Goal: Information Seeking & Learning: Learn about a topic

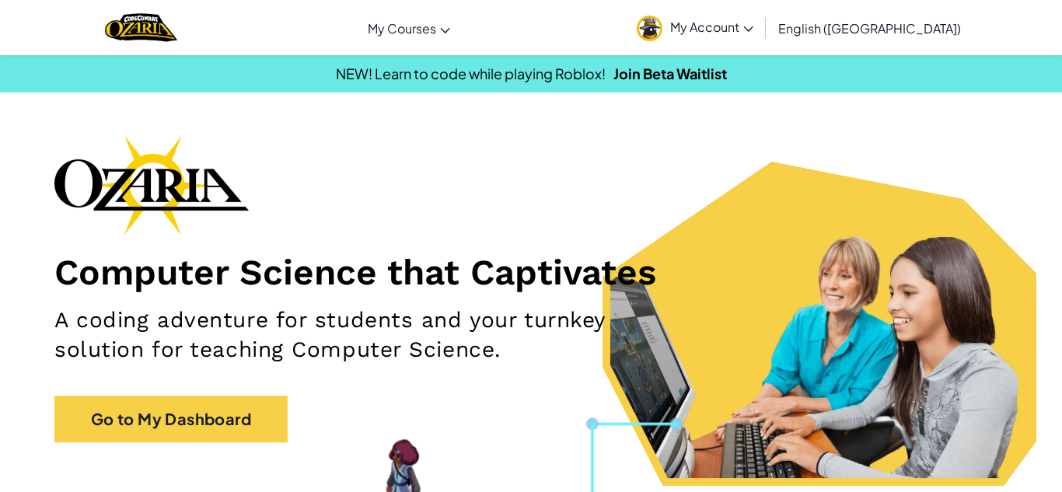
click at [753, 34] on span "My Account" at bounding box center [711, 27] width 83 height 16
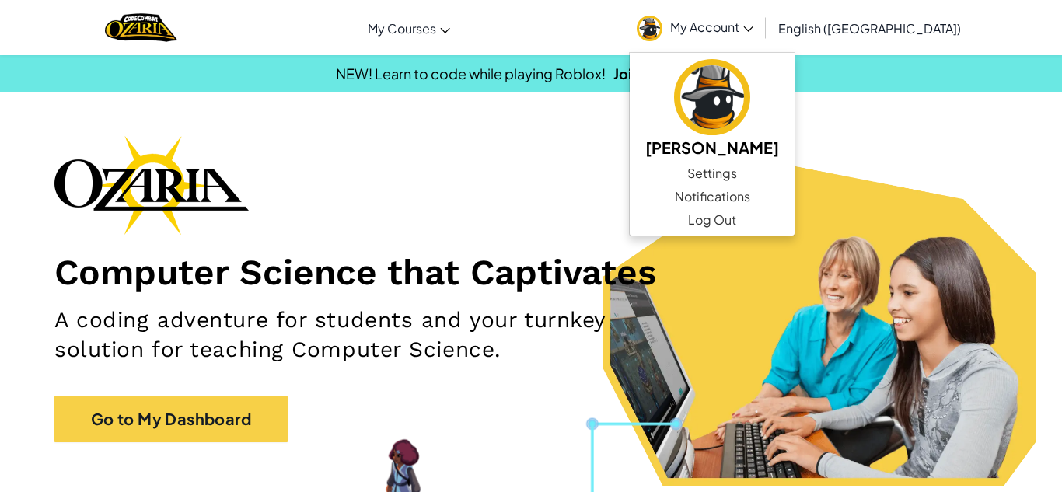
click at [753, 34] on span "My Account" at bounding box center [711, 27] width 83 height 16
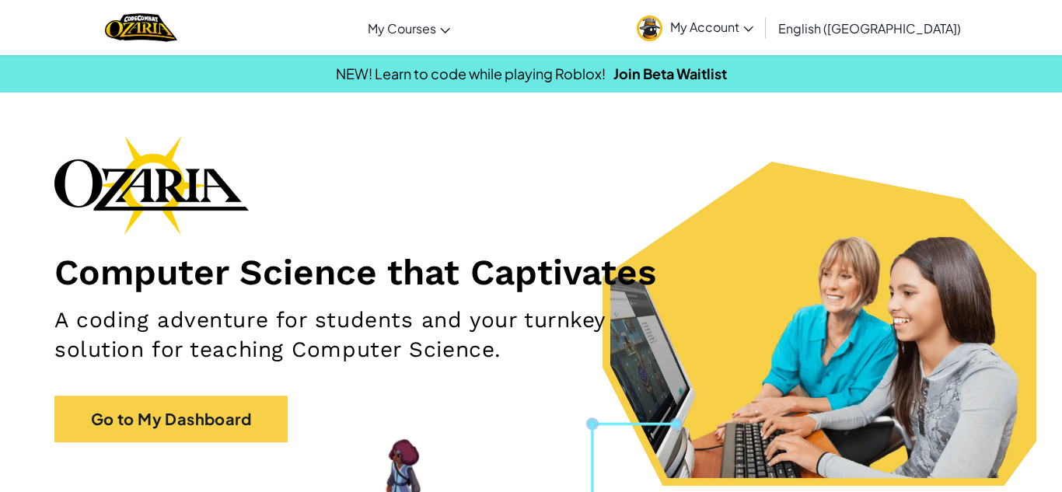
click at [241, 389] on div "Computer Science that Captivates A coding adventure for students and your turnk…" at bounding box center [530, 296] width 953 height 323
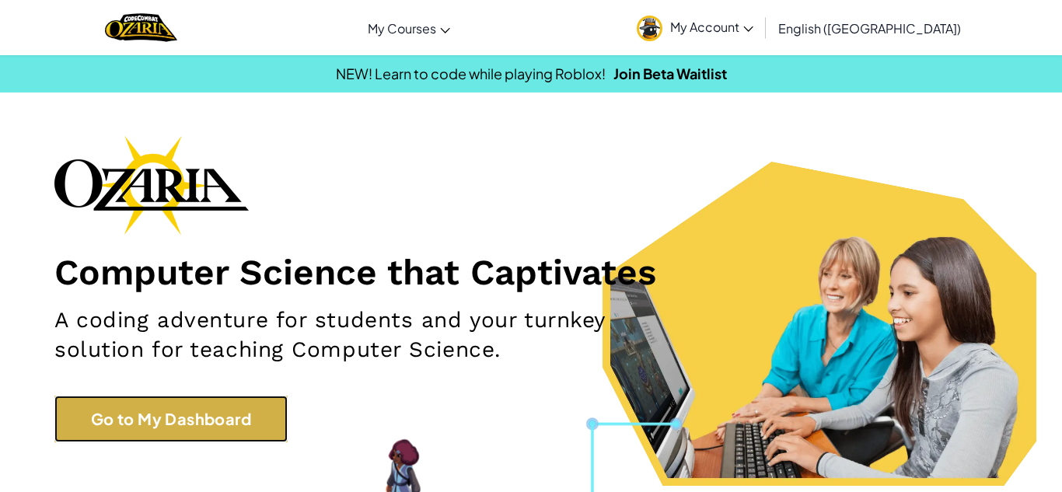
click at [242, 403] on link "Go to My Dashboard" at bounding box center [170, 419] width 233 height 47
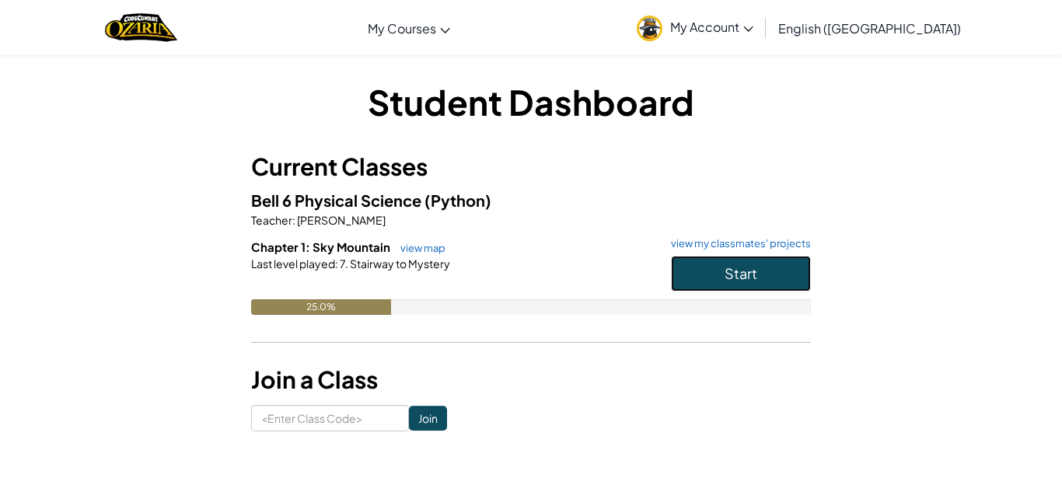
click at [799, 268] on button "Start" at bounding box center [741, 274] width 140 height 36
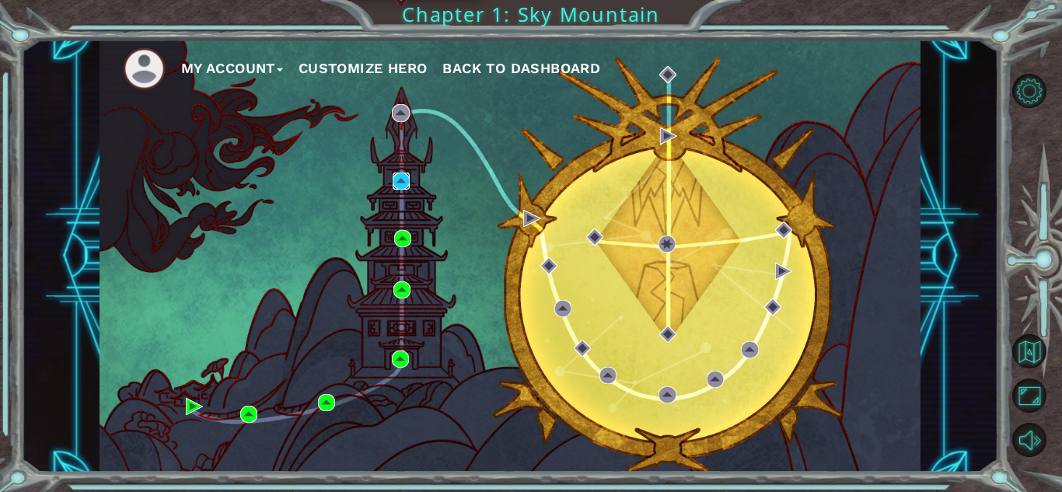
click at [404, 176] on img at bounding box center [401, 181] width 17 height 17
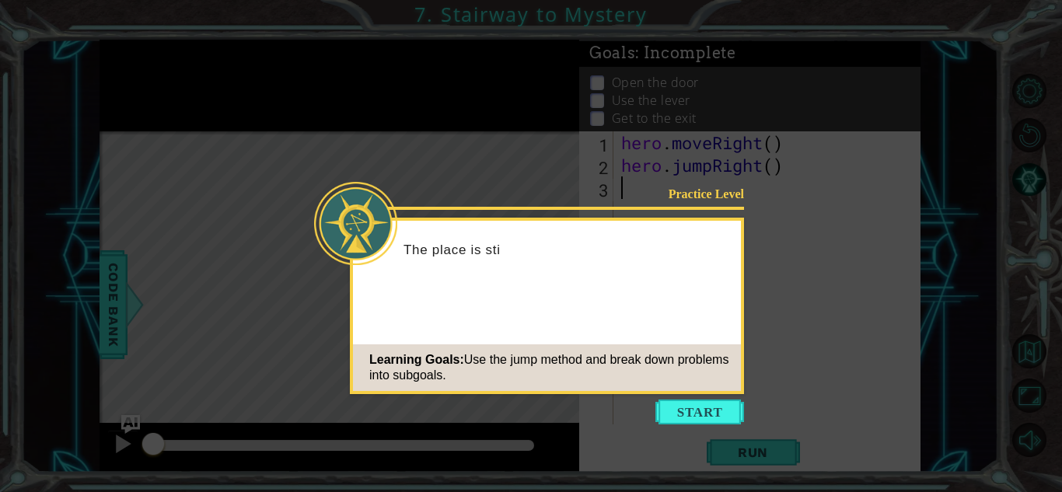
click at [716, 395] on icon at bounding box center [531, 246] width 1062 height 492
click at [713, 411] on button "Start" at bounding box center [699, 412] width 89 height 25
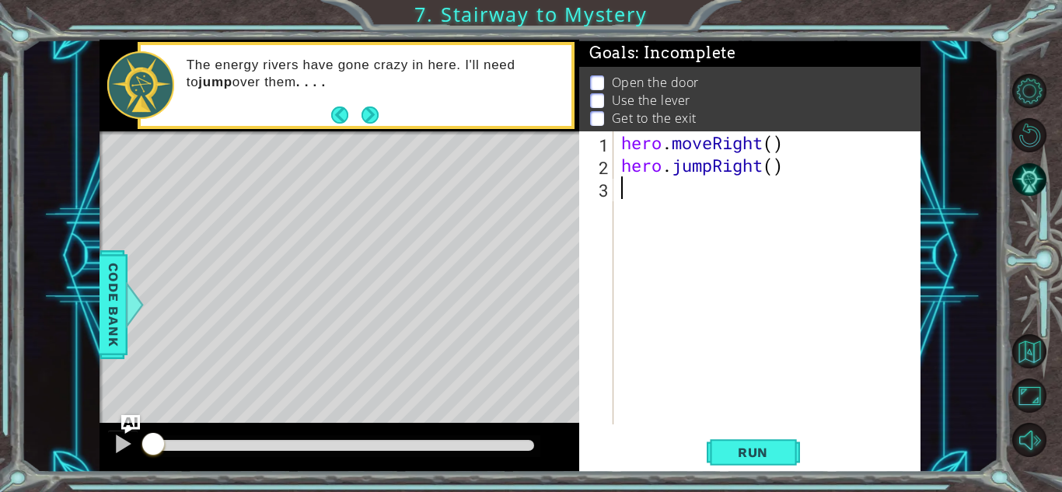
click at [771, 147] on div "hero . moveRight ( ) hero . jumpRight ( )" at bounding box center [771, 300] width 306 height 338
type textarea "hero.moveRight()"
click at [747, 190] on div "hero . moveRight ( ) hero . jumpRight ( )" at bounding box center [771, 300] width 306 height 338
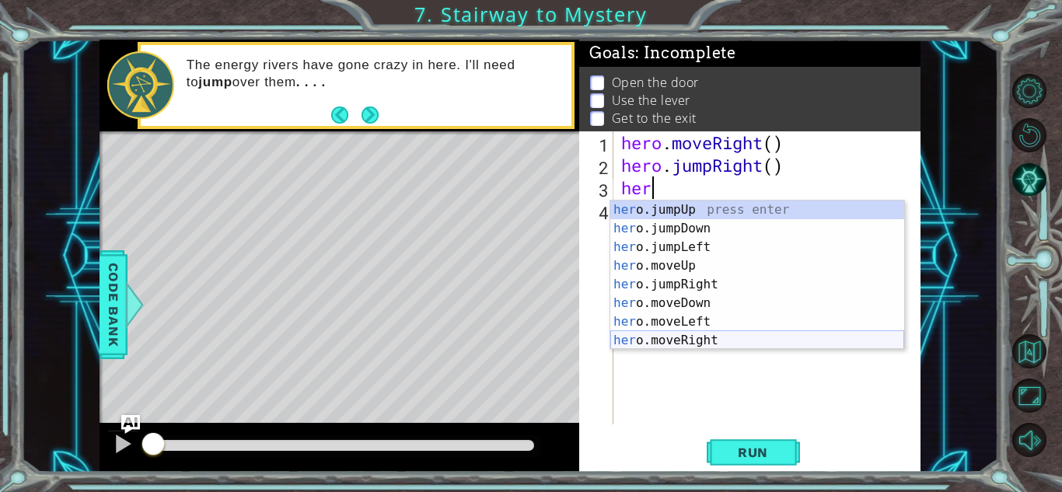
click at [686, 337] on div "her o.jumpUp press enter her o.jumpDown press enter her o.jumpLeft press enter …" at bounding box center [757, 294] width 294 height 187
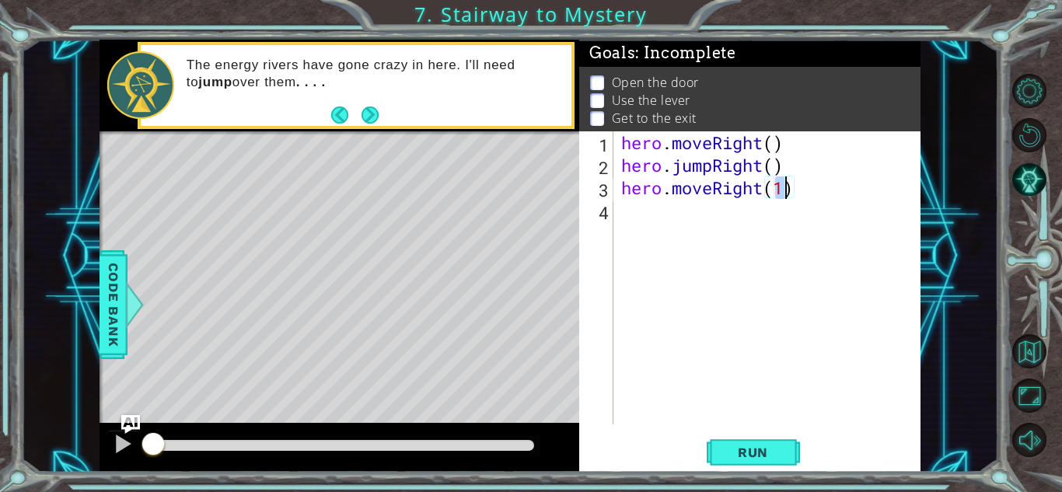
type textarea "hero.moveRight()"
click at [702, 226] on div "hero . moveRight ( ) hero . jumpRight ( ) hero . moveRight ( )" at bounding box center [771, 300] width 306 height 338
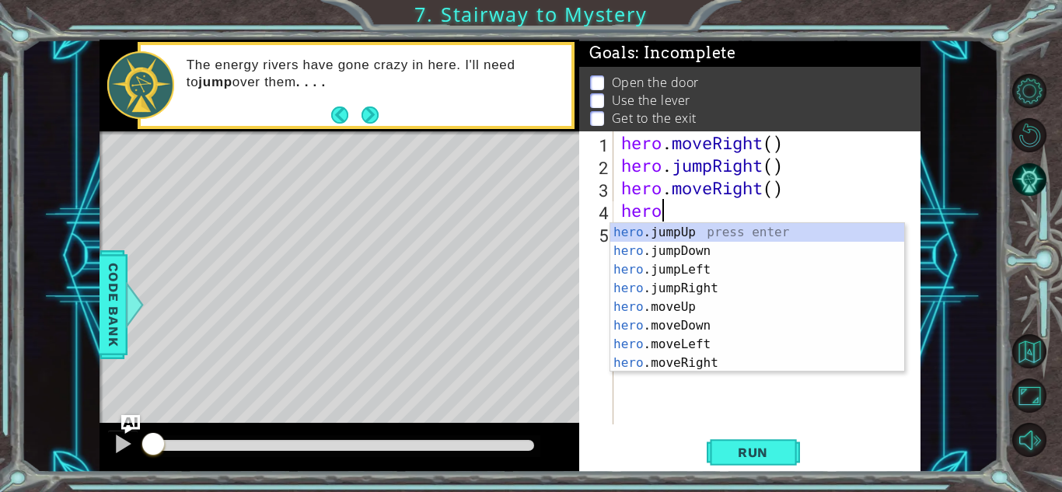
scroll to position [0, 1]
click at [678, 304] on div "hero .jumpUp press enter hero .jumpDown press enter hero .jumpLeft press enter …" at bounding box center [757, 316] width 294 height 187
type textarea "hero.moveUp(1)"
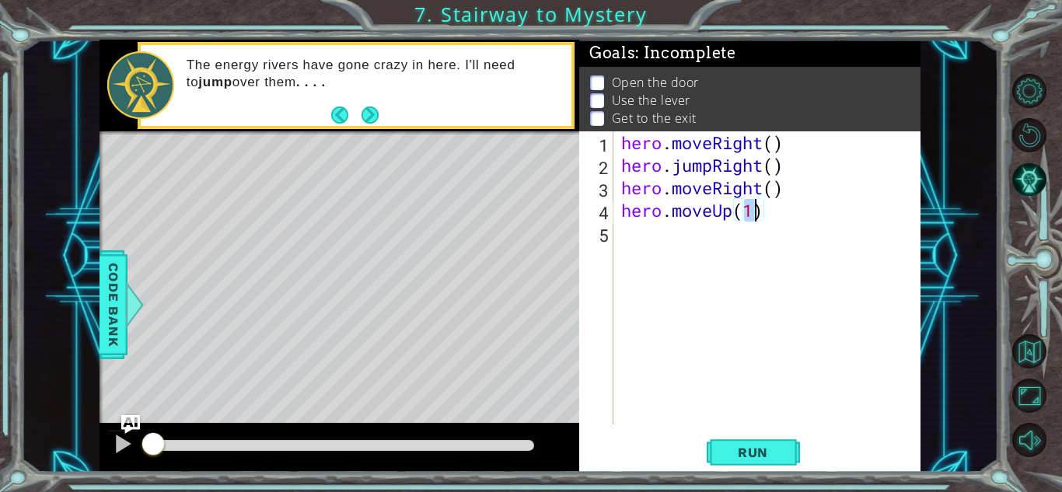
click at [675, 247] on div "hero . moveRight ( ) hero . jumpRight ( ) hero . moveRight ( ) hero . moveUp ( …" at bounding box center [771, 300] width 306 height 338
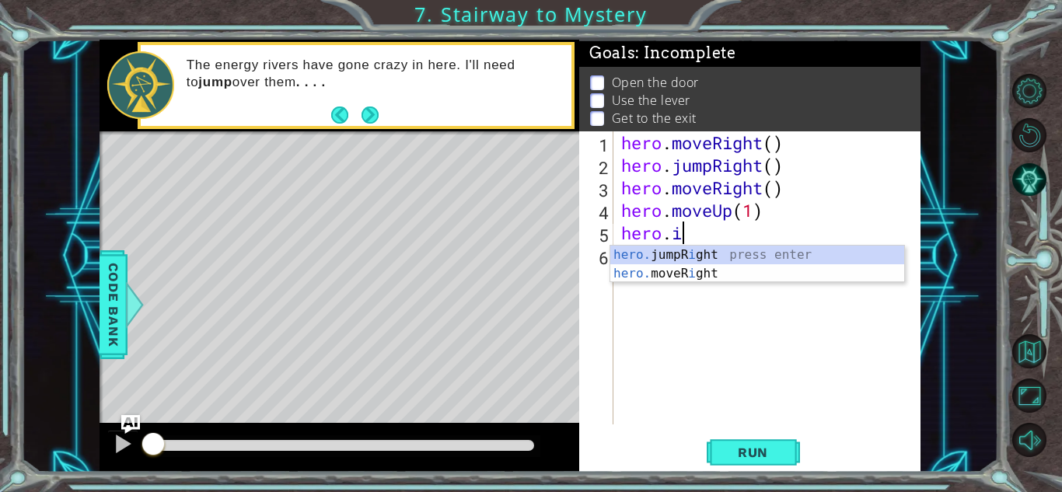
scroll to position [0, 2]
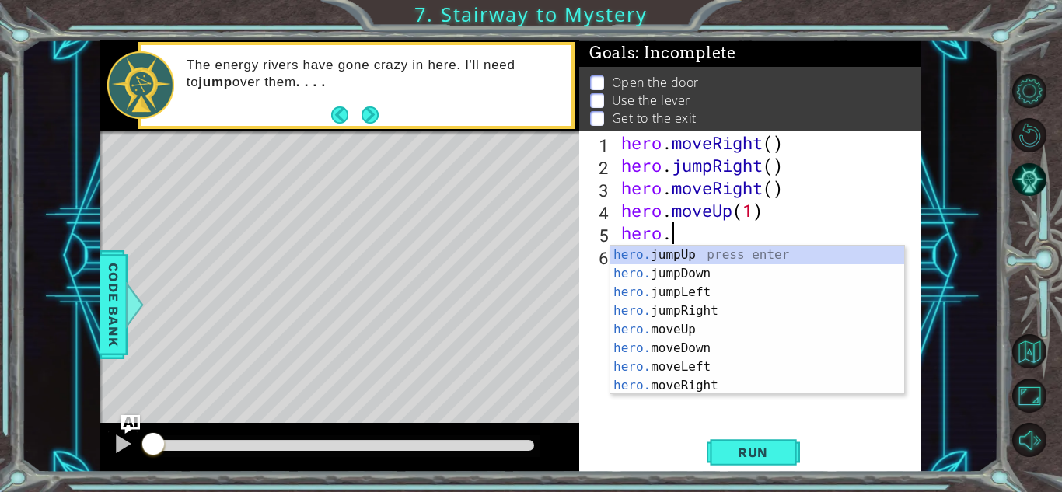
click at [492, 344] on div "Level Map" at bounding box center [458, 360] width 718 height 458
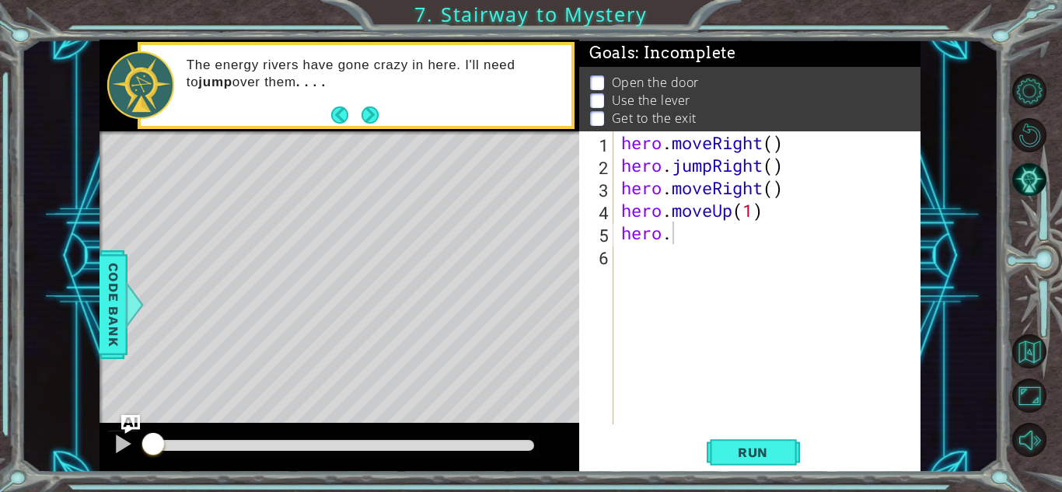
click at [691, 237] on div "hero . moveRight ( ) hero . jumpRight ( ) hero . moveRight ( ) hero . moveUp ( …" at bounding box center [771, 300] width 306 height 338
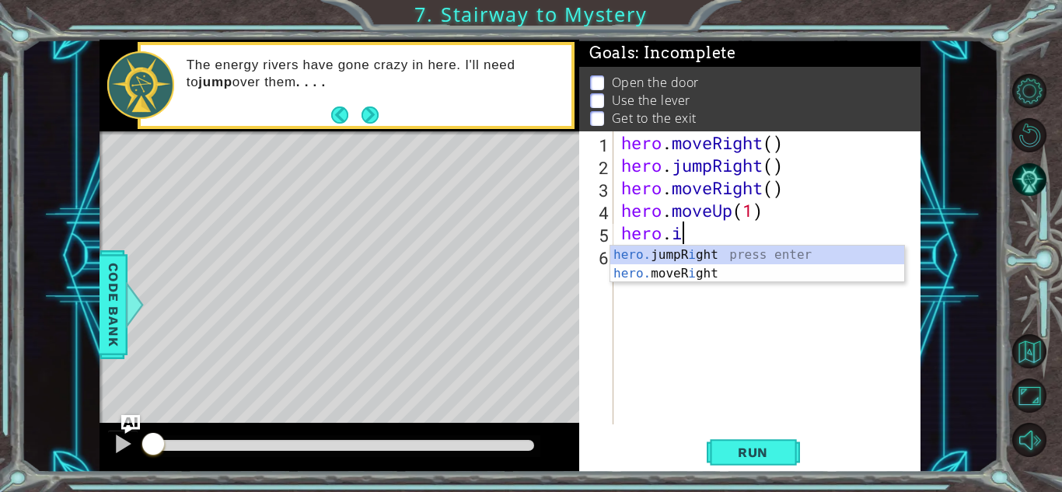
type textarea "hero."
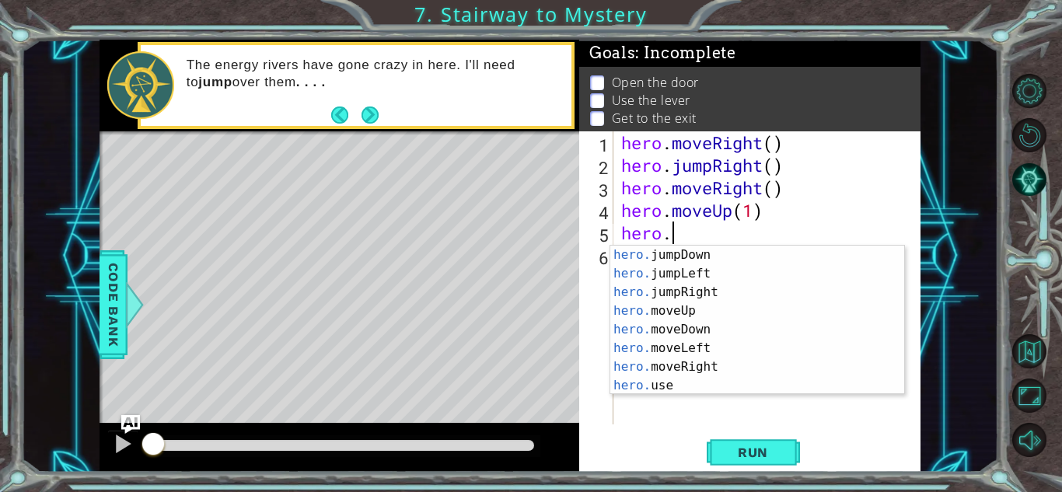
scroll to position [19, 0]
click at [748, 396] on div "hero . moveRight ( ) hero . jumpRight ( ) hero . moveRight ( ) hero . moveUp ( …" at bounding box center [771, 300] width 306 height 338
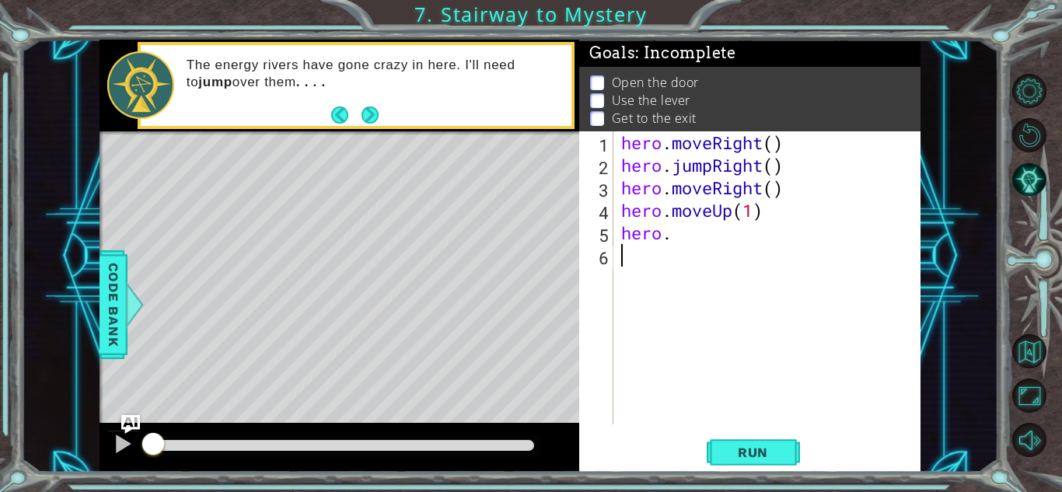
click at [695, 222] on div "hero . moveRight ( ) hero . jumpRight ( ) hero . moveRight ( ) hero . moveUp ( …" at bounding box center [771, 300] width 306 height 338
type textarea "hero.moveUp(1)"
click at [696, 245] on div "hero . moveRight ( ) hero . jumpRight ( ) hero . moveRight ( ) hero . moveUp ( …" at bounding box center [771, 300] width 306 height 338
click at [685, 239] on div "hero . moveRight ( ) hero . jumpRight ( ) hero . moveRight ( ) hero . moveUp ( …" at bounding box center [771, 300] width 306 height 338
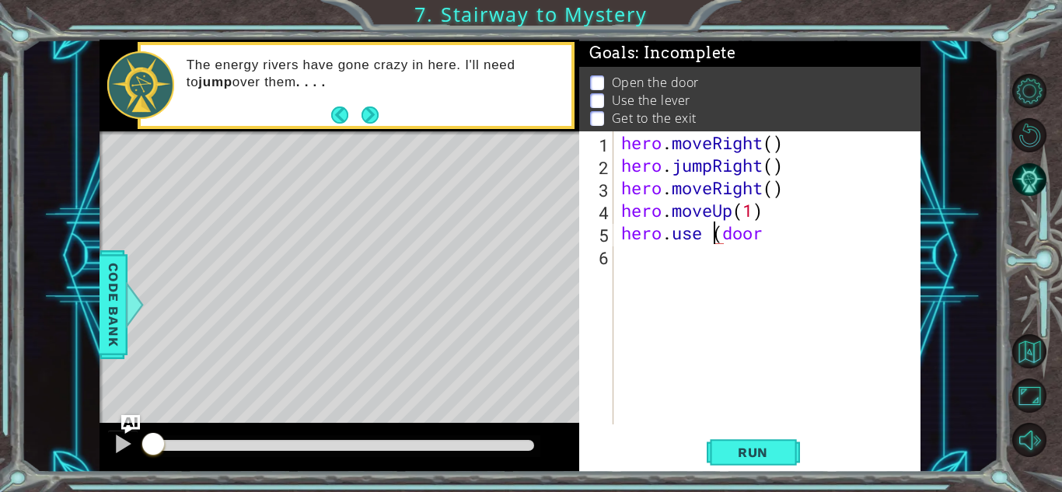
type textarea "hero.use(door"
type textarea "hero.use(door)"
click at [654, 258] on div "hero . moveRight ( ) hero . jumpRight ( ) hero . moveRight ( ) hero . moveUp ( …" at bounding box center [771, 300] width 306 height 338
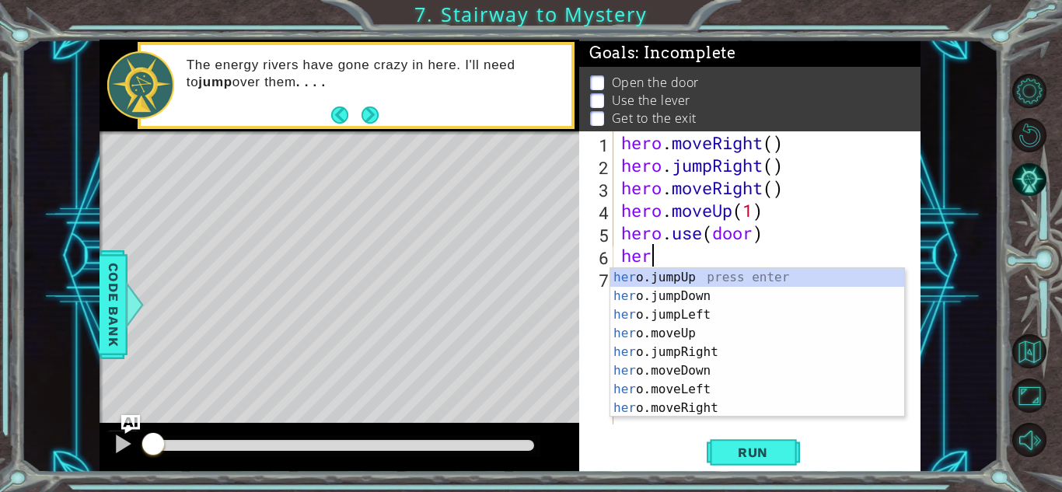
scroll to position [0, 1]
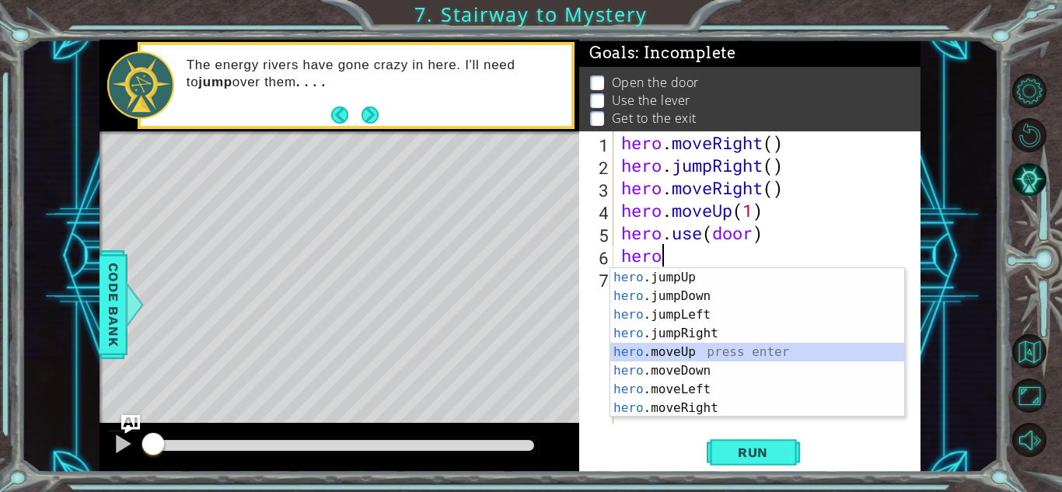
click at [667, 349] on div "hero .jumpUp press enter hero .jumpDown press enter hero .jumpLeft press enter …" at bounding box center [757, 361] width 294 height 187
type textarea "hero.moveUp(1)"
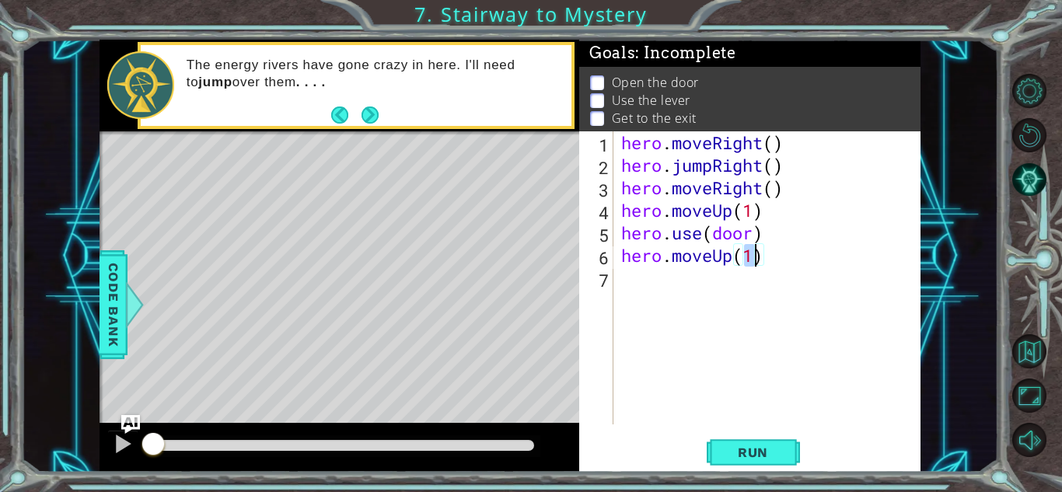
click at [705, 297] on div "hero . moveRight ( ) hero . jumpRight ( ) hero . moveRight ( ) hero . moveUp ( …" at bounding box center [771, 300] width 306 height 338
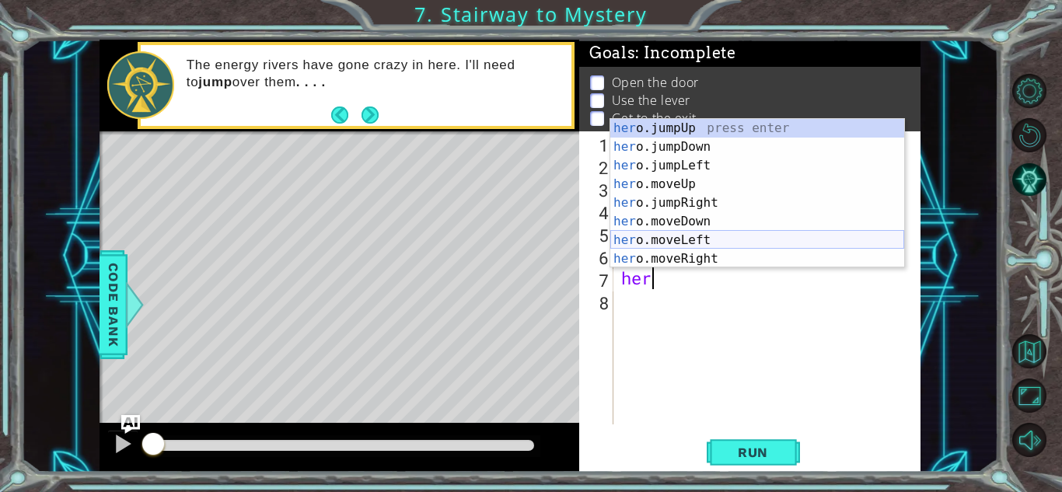
click at [696, 239] on div "her o.jumpUp press enter her o.jumpDown press enter her o.jumpLeft press enter …" at bounding box center [757, 212] width 294 height 187
type textarea "hero.moveLeft(1)"
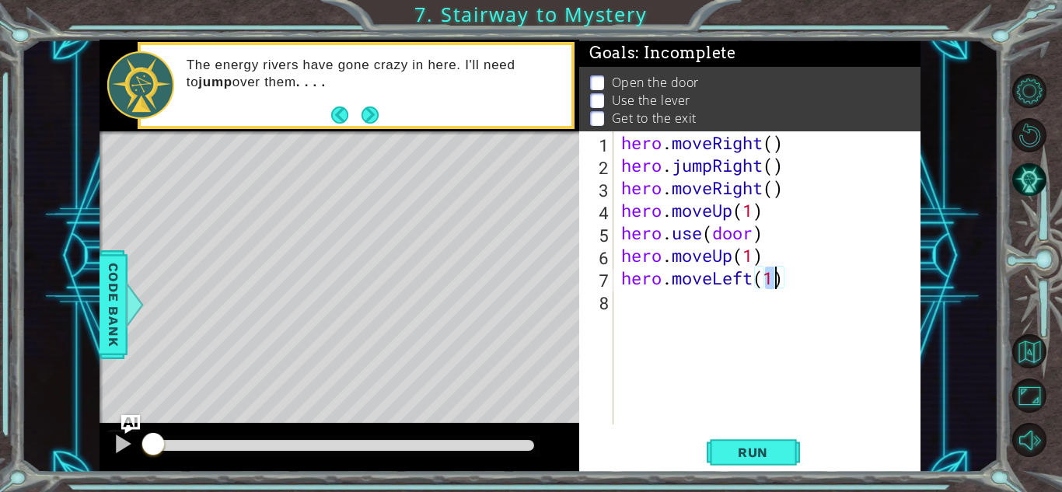
click at [683, 305] on div "hero . moveRight ( ) hero . jumpRight ( ) hero . moveRight ( ) hero . moveUp ( …" at bounding box center [771, 300] width 306 height 338
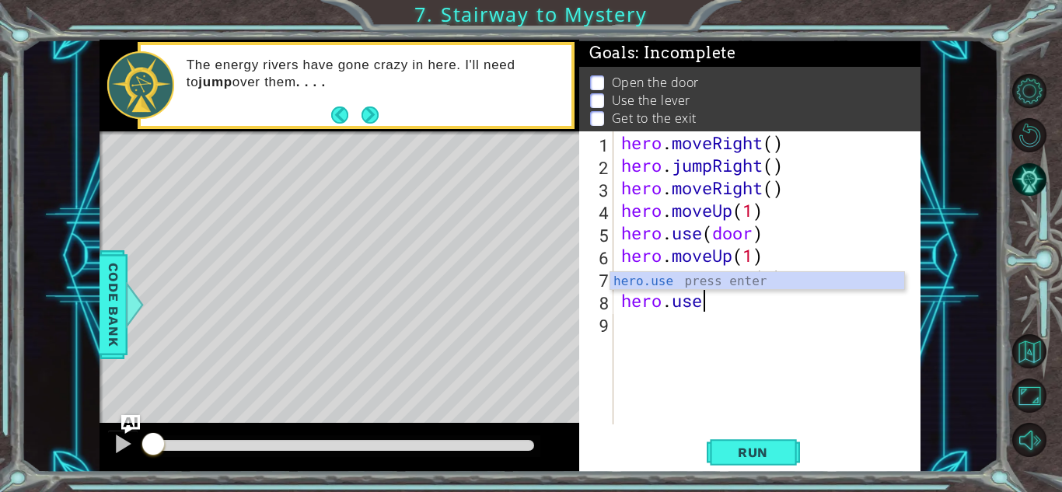
scroll to position [0, 3]
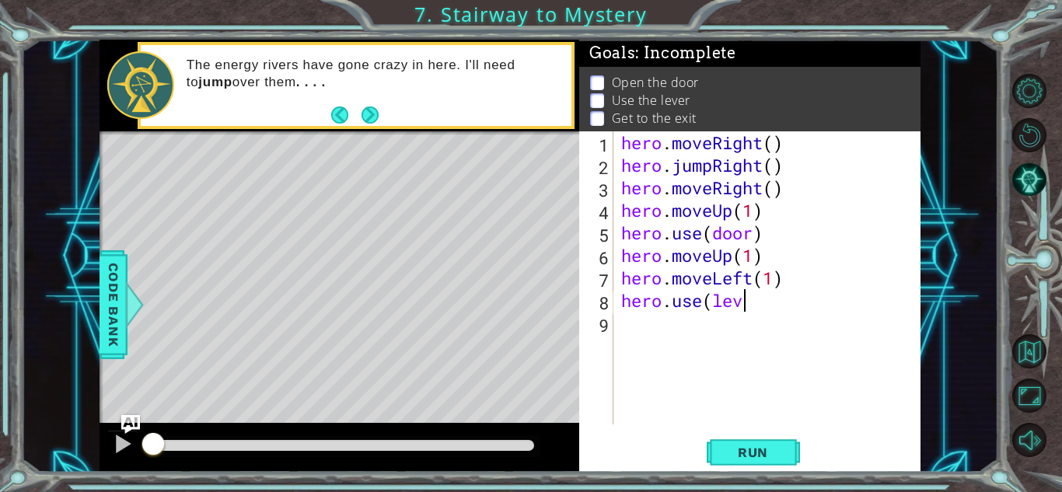
type textarea "hero.use(lever"
click at [662, 326] on div "hero . moveRight ( ) hero . jumpRight ( ) hero . moveRight ( ) hero . moveUp ( …" at bounding box center [771, 300] width 306 height 338
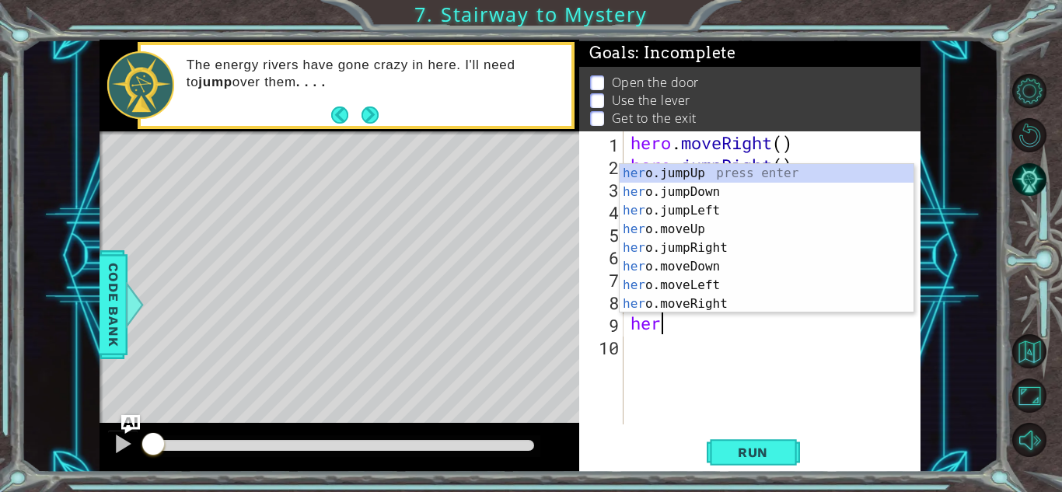
scroll to position [0, 1]
click at [684, 281] on div "hero .jumpUp press enter hero .jumpDown press enter hero .jumpLeft press enter …" at bounding box center [766, 257] width 294 height 187
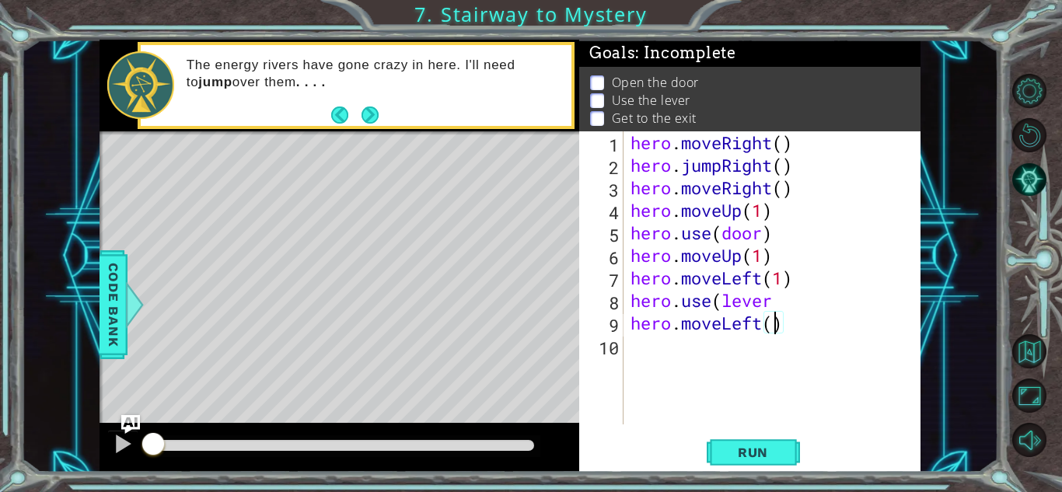
type textarea "hero.moveLeft(2)"
click at [652, 357] on div "hero . moveRight ( ) hero . jumpRight ( ) hero . moveRight ( ) hero . moveUp ( …" at bounding box center [775, 300] width 297 height 338
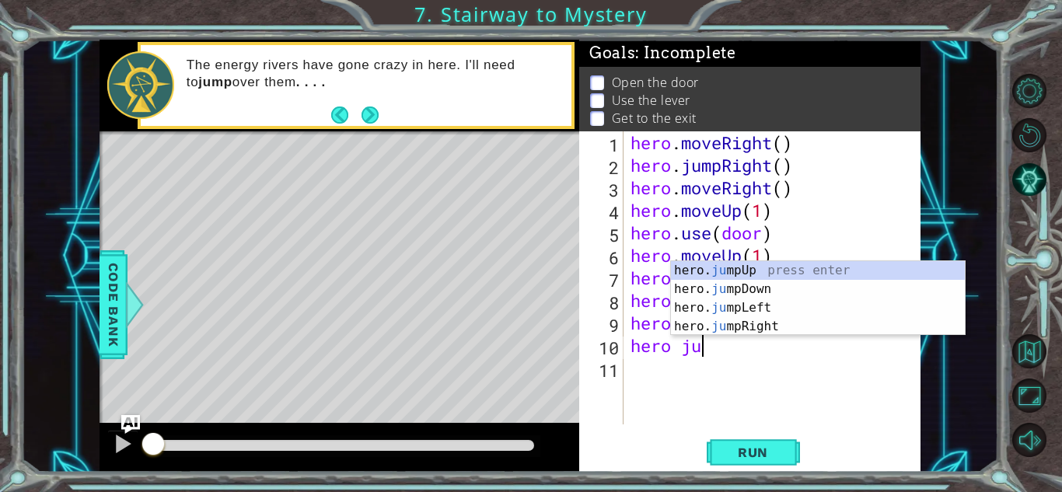
scroll to position [0, 2]
type textarea "hero jump"
click at [728, 272] on div "hero. jump Up press enter hero. jump Down press enter hero. jump Left press ent…" at bounding box center [818, 317] width 294 height 112
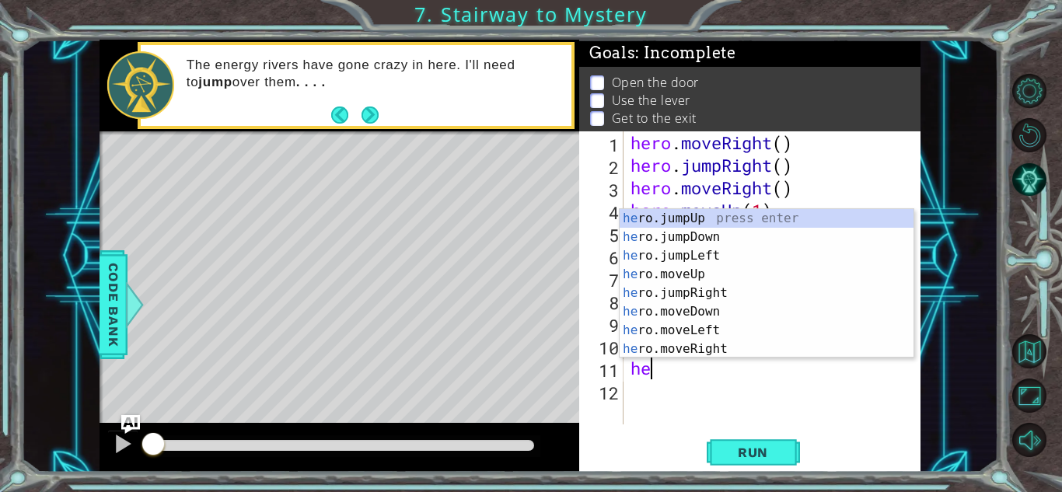
scroll to position [0, 1]
click at [696, 350] on div "hero .jumpUp press enter hero .jumpDown press enter hero .jumpLeft press enter …" at bounding box center [766, 302] width 294 height 187
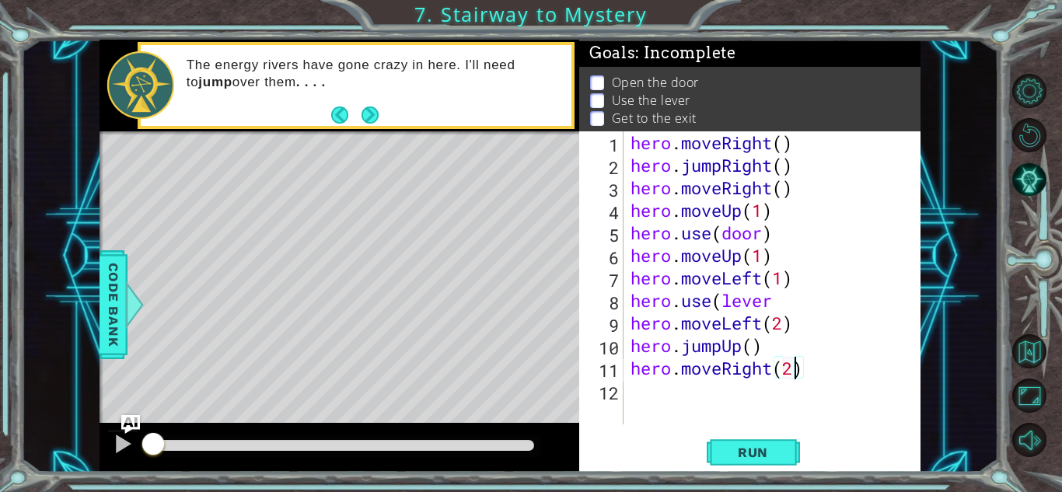
scroll to position [0, 7]
click at [740, 445] on span "Run" at bounding box center [752, 453] width 61 height 16
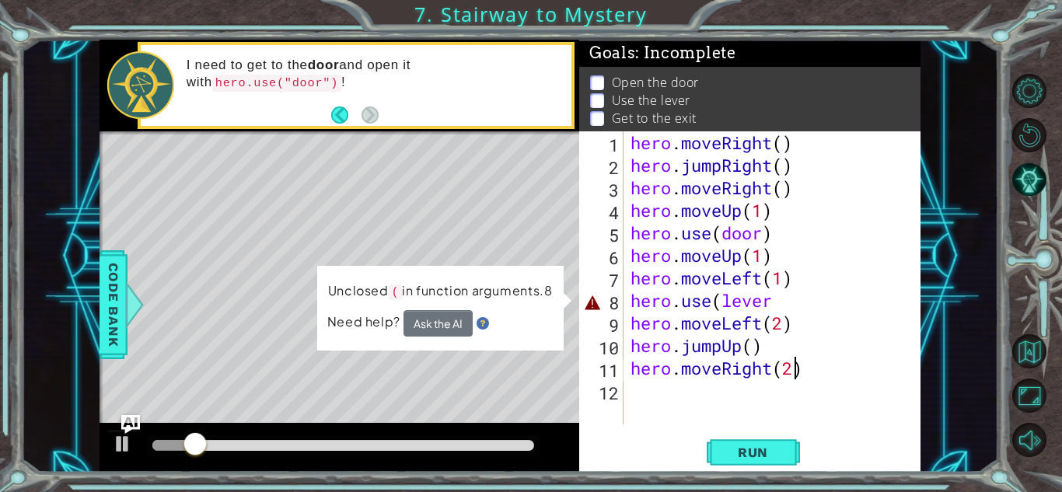
click at [770, 307] on div "hero . moveRight ( ) hero . jumpRight ( ) hero . moveRight ( ) hero . moveUp ( …" at bounding box center [775, 300] width 297 height 338
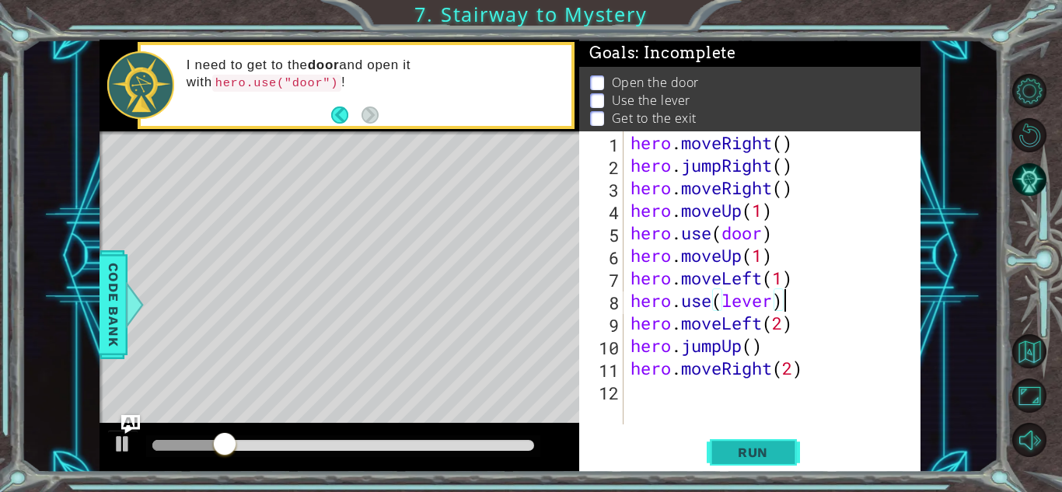
click at [772, 460] on button "Run" at bounding box center [753, 452] width 93 height 34
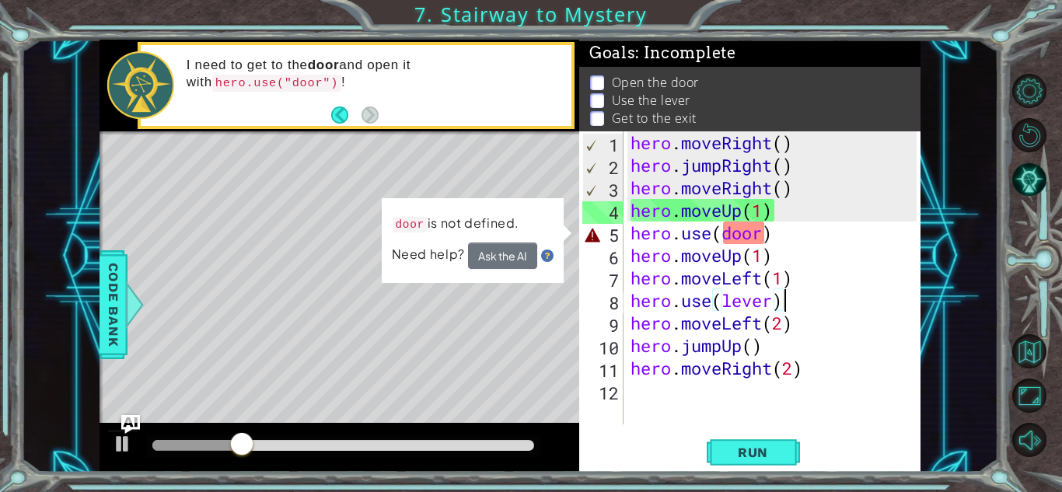
click at [758, 232] on div "hero . moveRight ( ) hero . jumpRight ( ) hero . moveRight ( ) hero . moveUp ( …" at bounding box center [775, 300] width 297 height 338
click at [760, 232] on div "hero . moveRight ( ) hero . jumpRight ( ) hero . moveRight ( ) hero . moveUp ( …" at bounding box center [775, 300] width 297 height 338
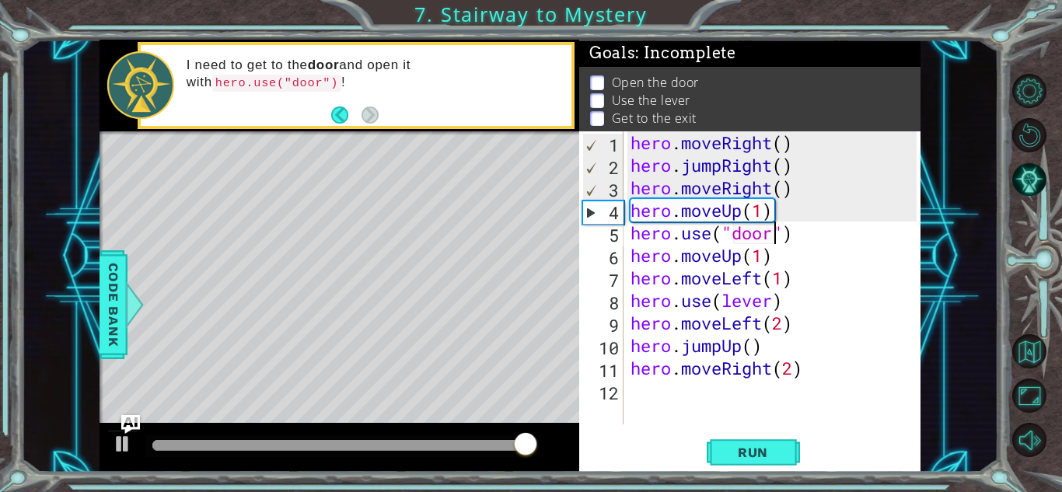
scroll to position [0, 6]
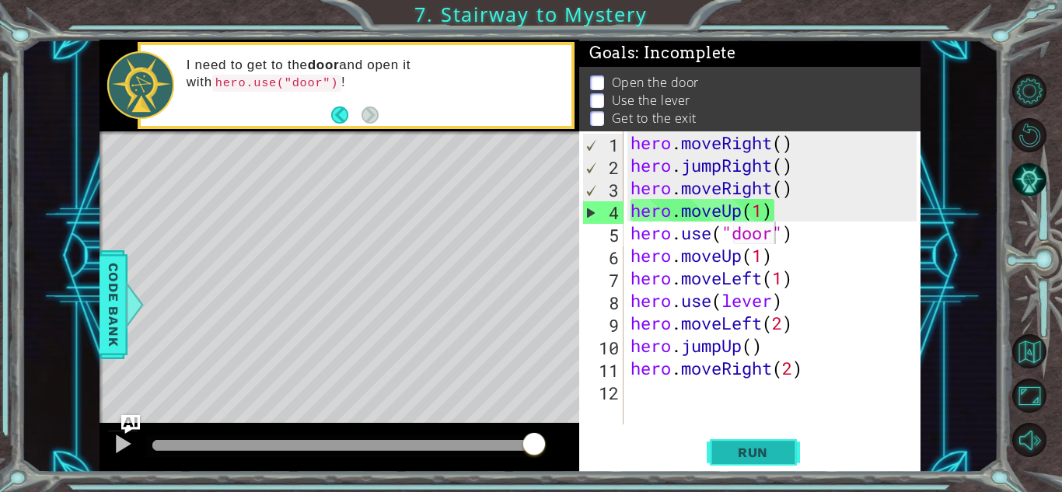
click at [767, 441] on button "Run" at bounding box center [753, 452] width 93 height 34
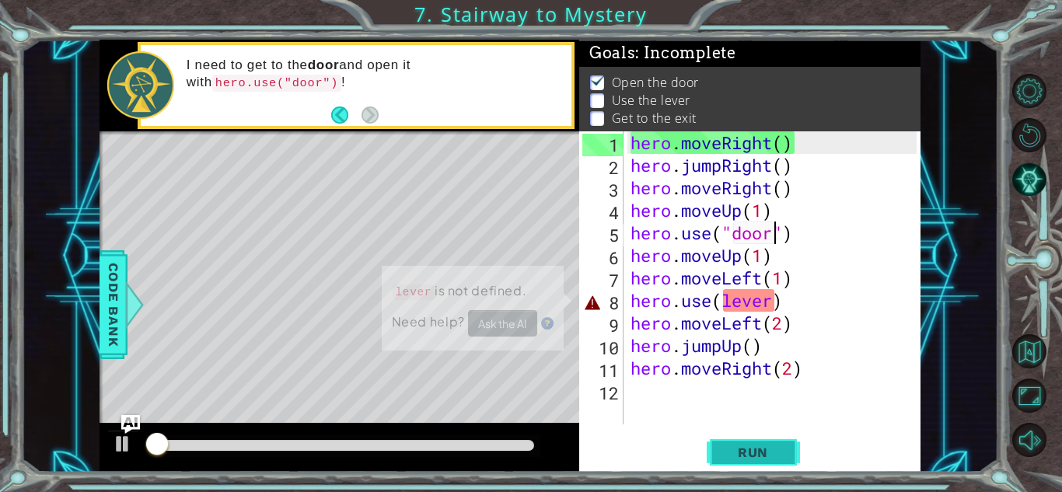
scroll to position [2, 0]
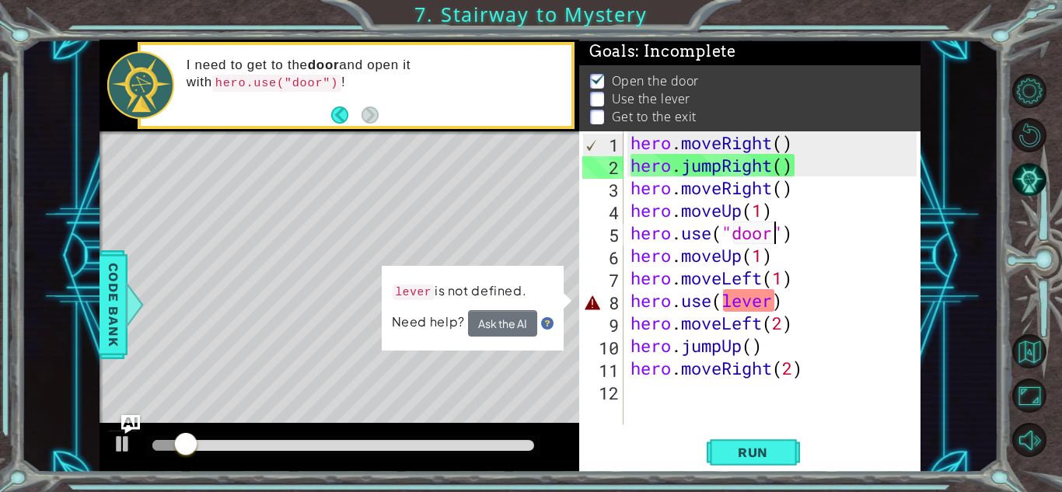
click at [771, 311] on div "hero . moveRight ( ) hero . jumpRight ( ) hero . moveRight ( ) hero . moveUp ( …" at bounding box center [775, 300] width 297 height 338
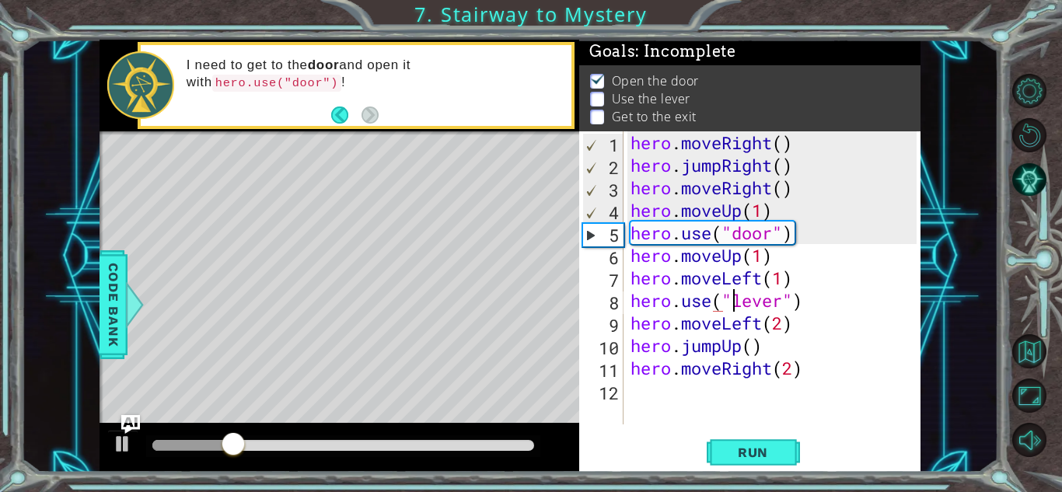
scroll to position [0, 5]
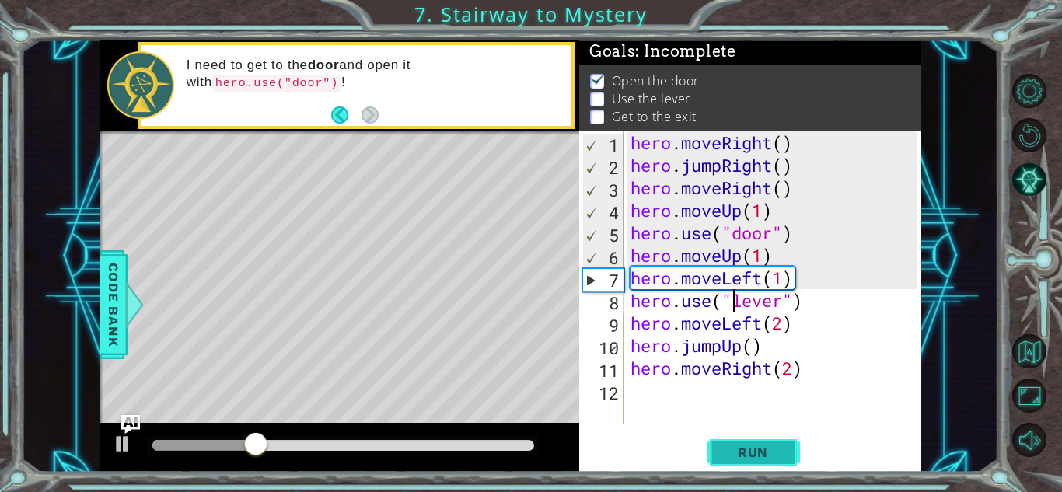
click at [754, 458] on span "Run" at bounding box center [752, 453] width 61 height 16
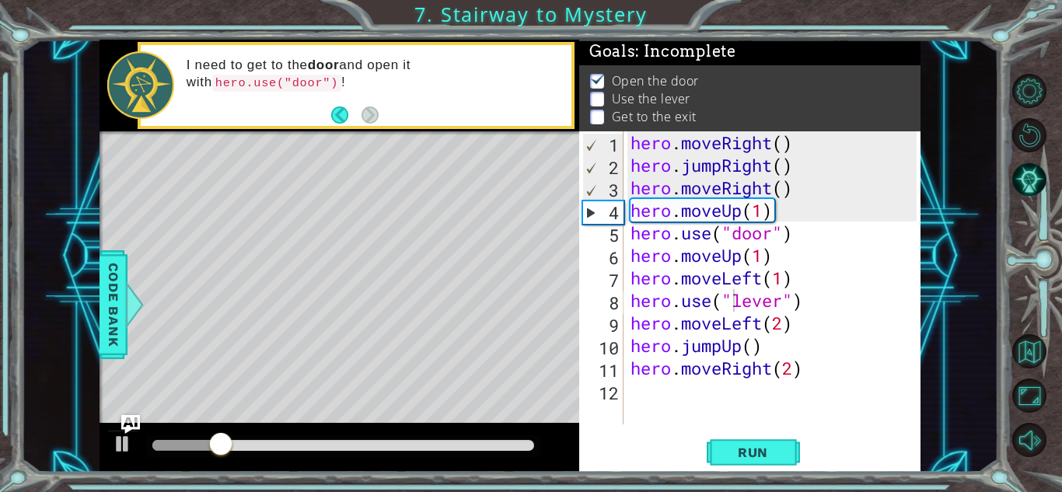
click at [625, 323] on div "hero.use("lever") 1 2 3 4 5 6 7 8 9 10 11 12 hero . moveRight ( ) hero . jumpRi…" at bounding box center [747, 277] width 337 height 293
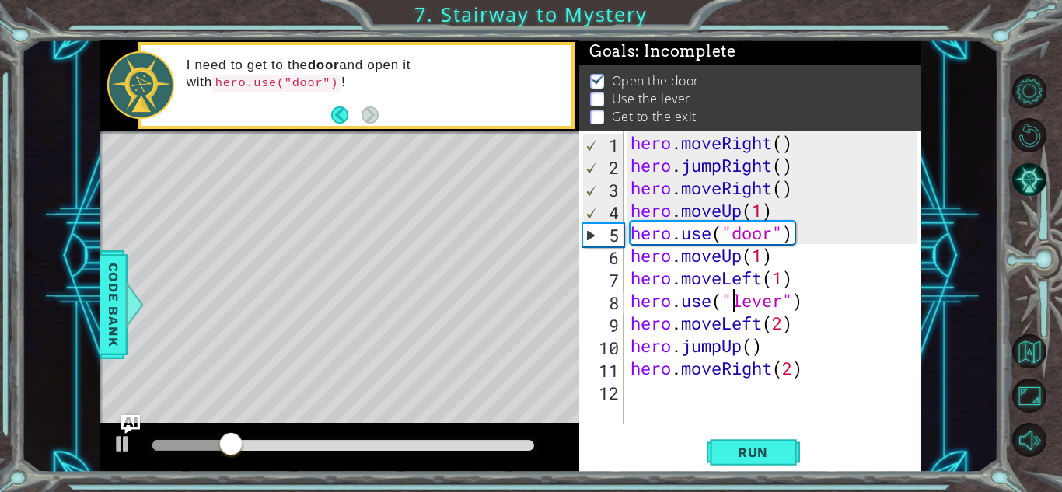
click at [630, 323] on div "hero . moveRight ( ) hero . jumpRight ( ) hero . moveRight ( ) hero . moveUp ( …" at bounding box center [775, 300] width 297 height 338
type textarea "hero.moveLeft(2)"
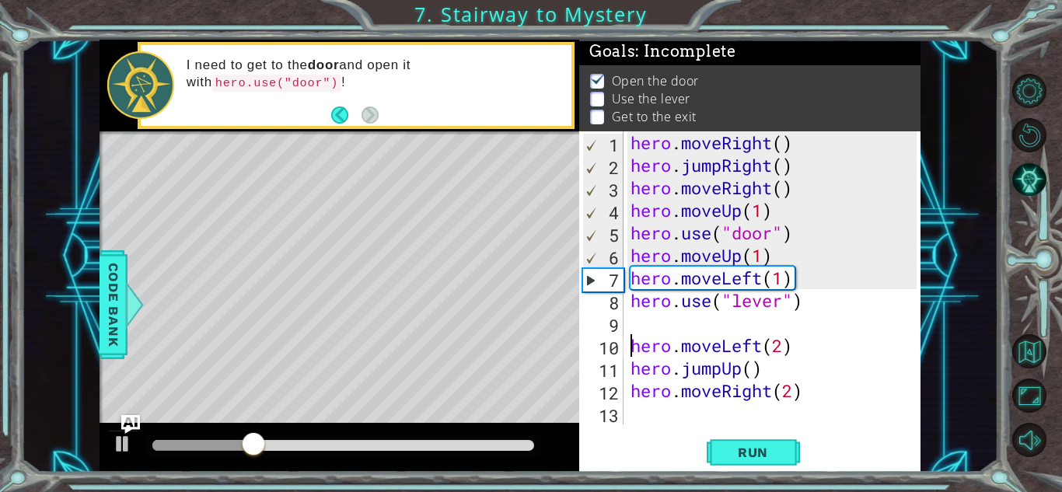
click at [637, 323] on div "hero . moveRight ( ) hero . jumpRight ( ) hero . moveRight ( ) hero . moveUp ( …" at bounding box center [775, 300] width 297 height 338
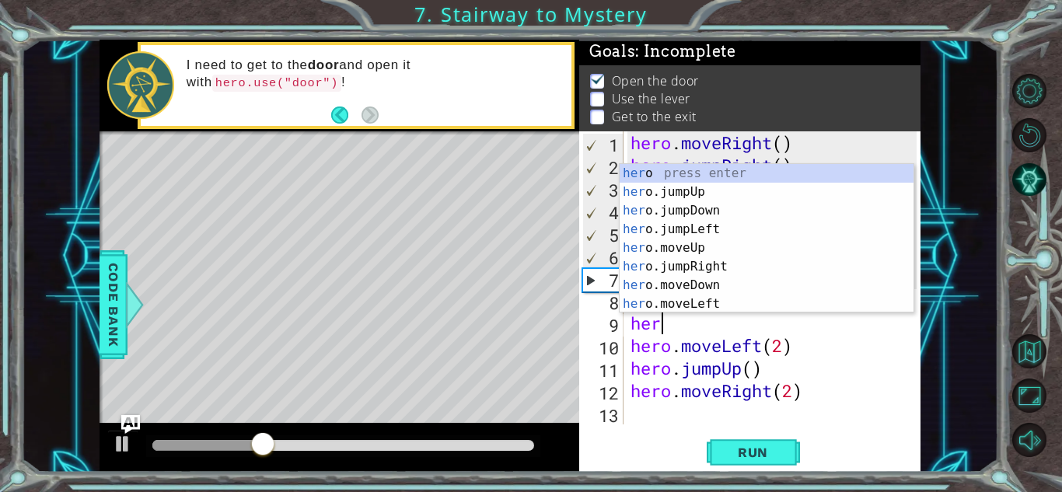
scroll to position [0, 1]
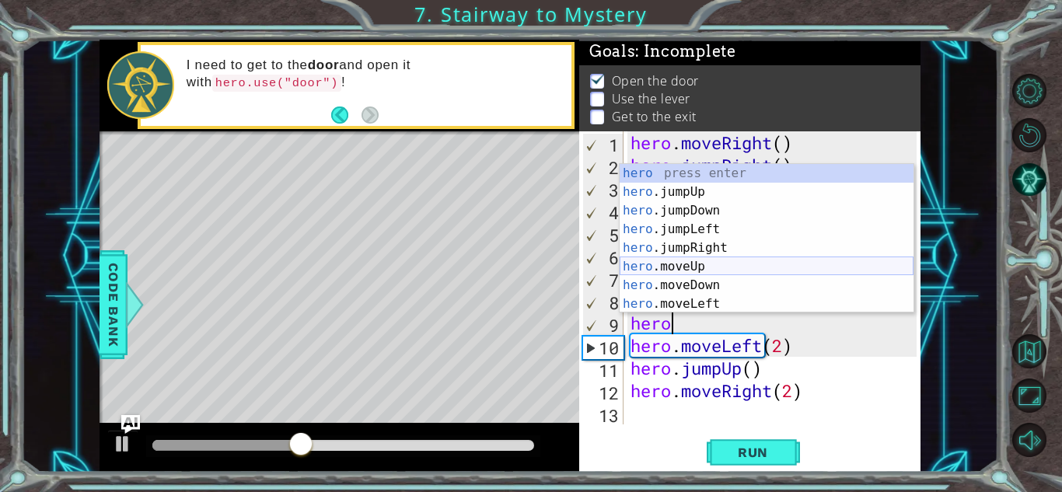
click at [675, 267] on div "hero press enter hero .jumpUp press enter hero .jumpDown press enter hero .jump…" at bounding box center [766, 257] width 294 height 187
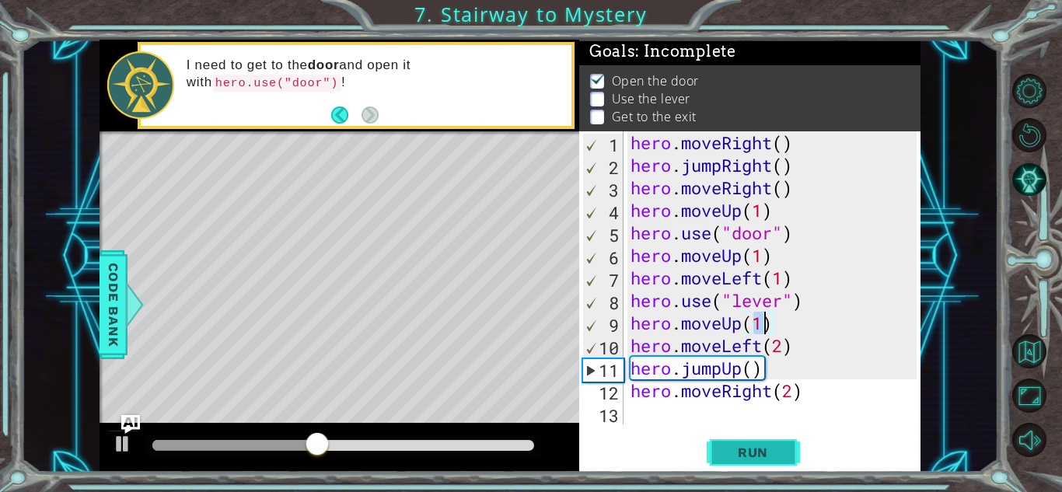
click at [742, 446] on span "Run" at bounding box center [752, 453] width 61 height 16
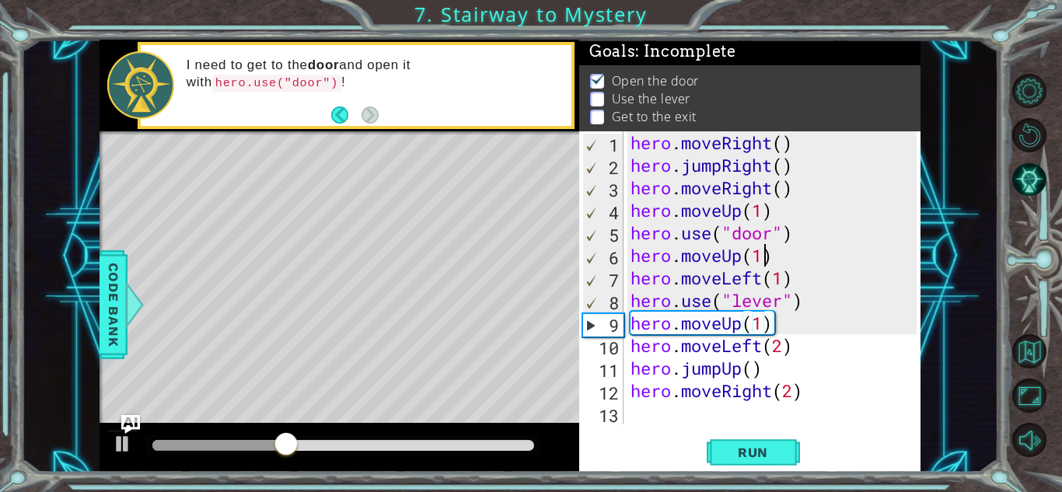
click at [765, 254] on div "hero . moveRight ( ) hero . jumpRight ( ) hero . moveRight ( ) hero . moveUp ( …" at bounding box center [775, 300] width 297 height 338
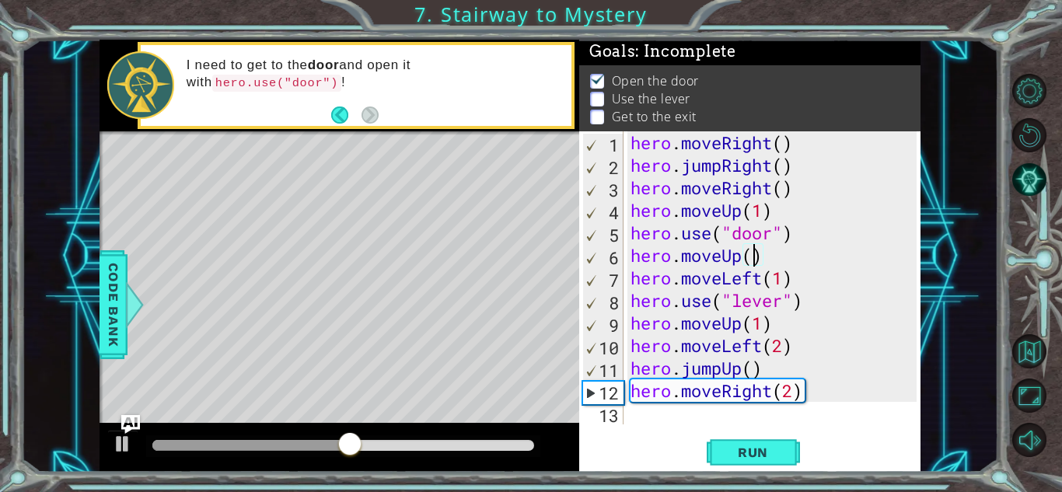
scroll to position [0, 5]
click at [756, 445] on span "Run" at bounding box center [752, 453] width 61 height 16
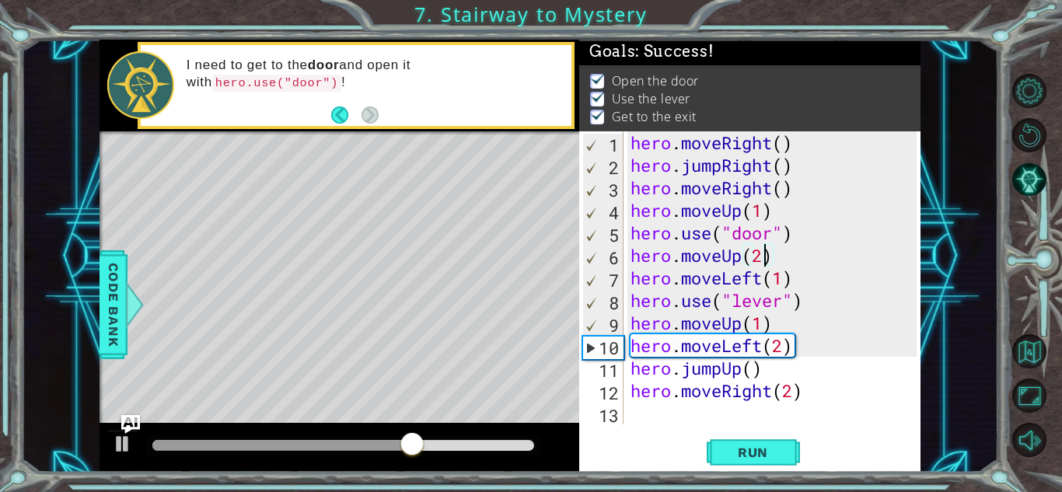
click at [744, 326] on div "hero . moveRight ( ) hero . jumpRight ( ) hero . moveRight ( ) hero . moveUp ( …" at bounding box center [775, 300] width 297 height 338
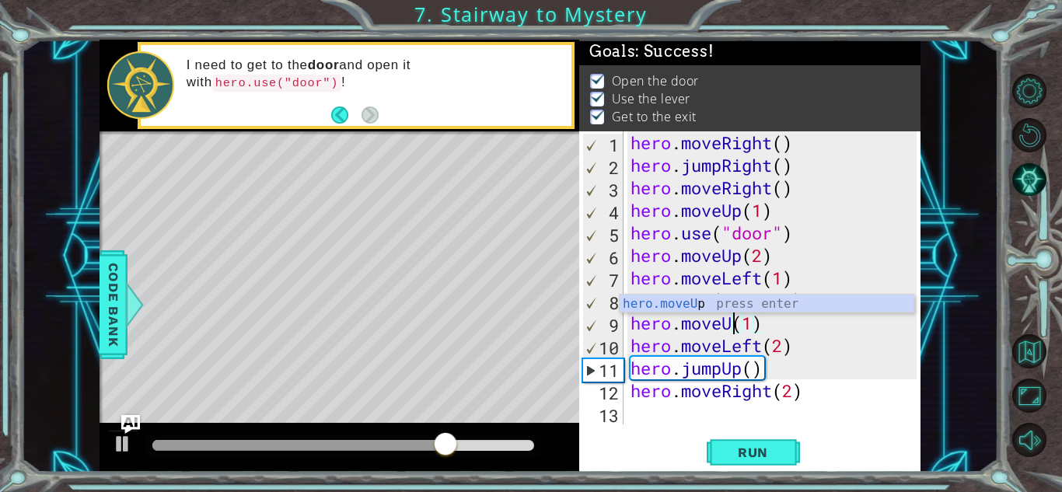
type textarea "hero.move(1)"
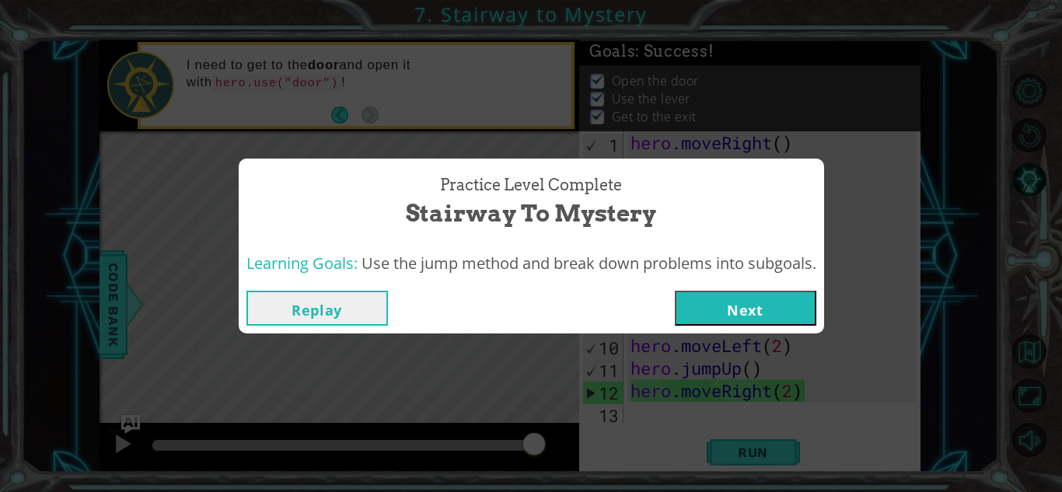
click at [758, 319] on button "Next" at bounding box center [745, 308] width 141 height 35
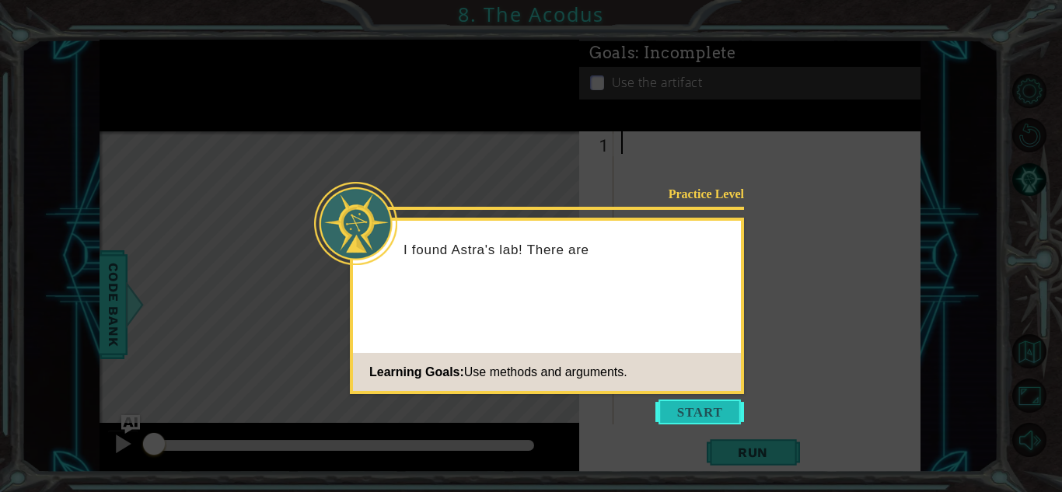
click at [693, 410] on button "Start" at bounding box center [699, 412] width 89 height 25
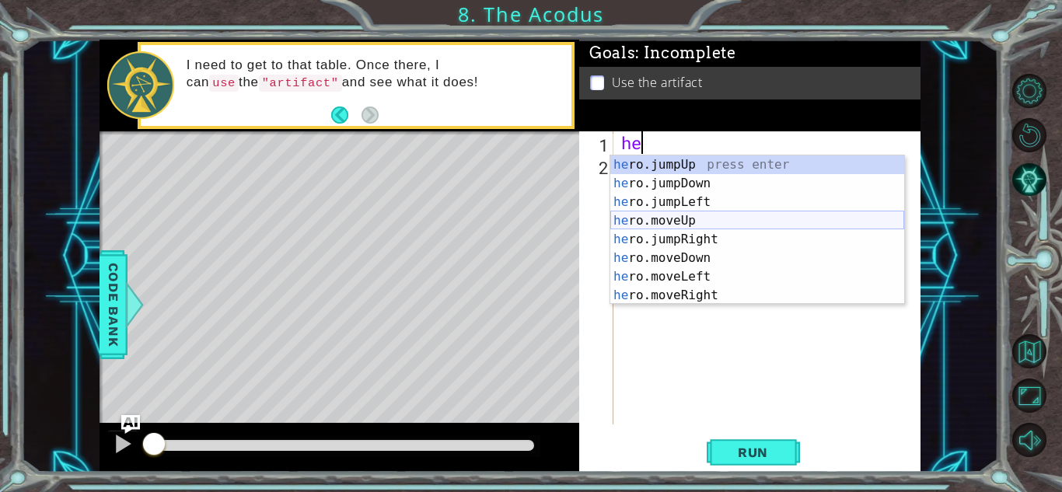
click at [679, 220] on div "he ro.jumpUp press enter he ro.jumpDown press enter he ro.jumpLeft press enter …" at bounding box center [757, 248] width 294 height 187
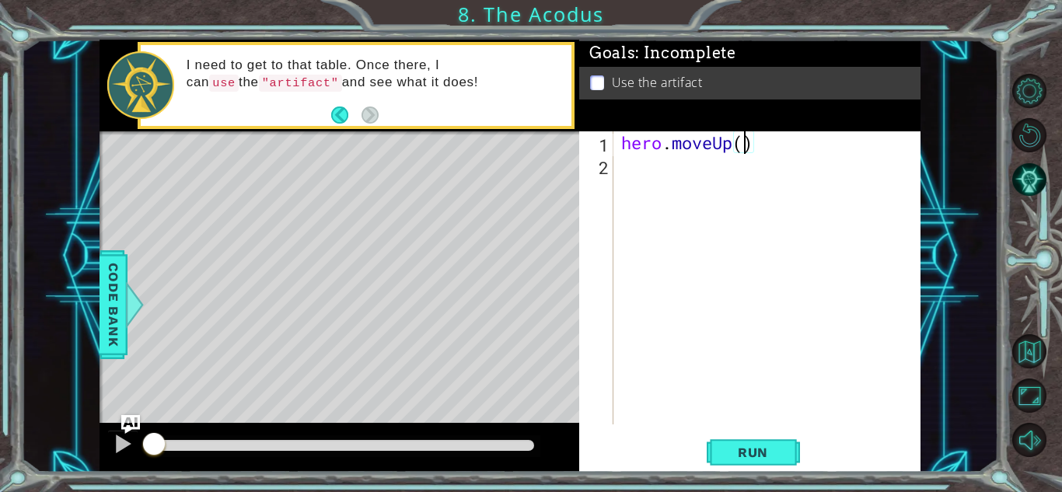
type textarea "hero.moveUp(2)"
click at [648, 172] on div "hero . moveUp ( 2 )" at bounding box center [771, 300] width 306 height 338
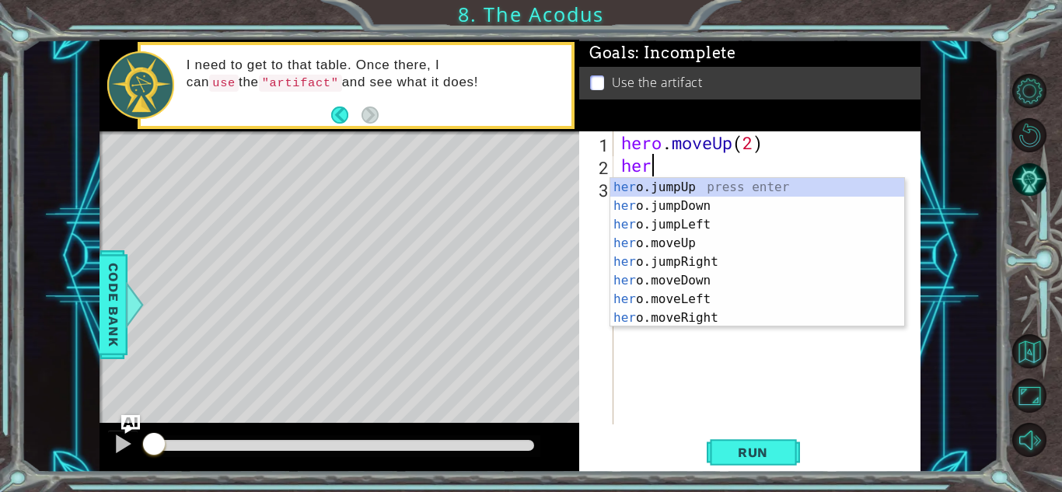
scroll to position [0, 1]
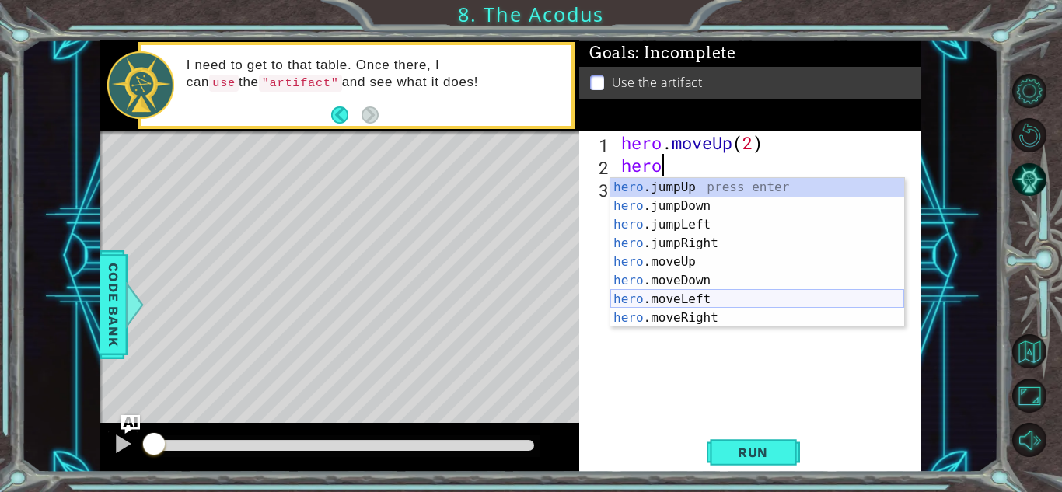
click at [676, 302] on div "hero .jumpUp press enter hero .jumpDown press enter hero .jumpLeft press enter …" at bounding box center [757, 271] width 294 height 187
type textarea "hero.moveLeft(1)"
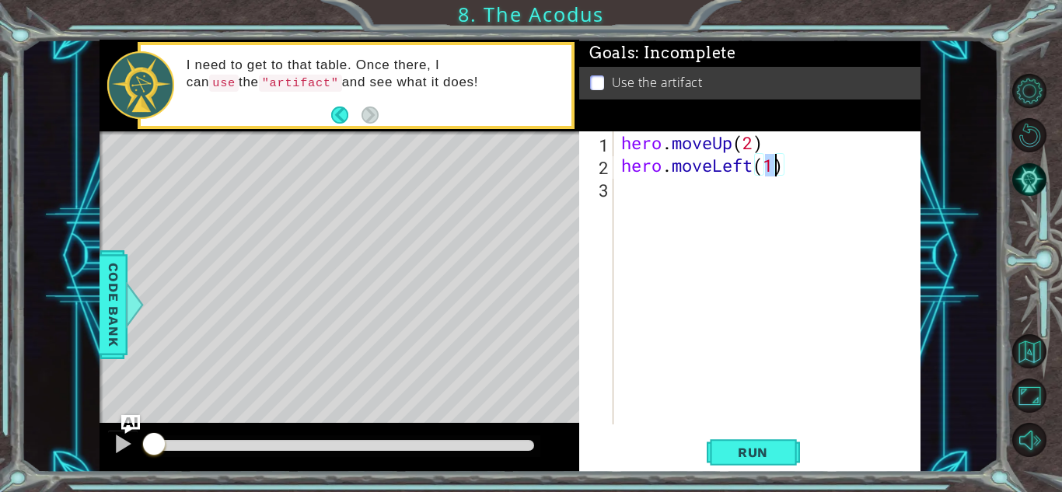
click at [676, 201] on div "hero . moveUp ( 2 ) hero . moveLeft ( 1 )" at bounding box center [771, 300] width 306 height 338
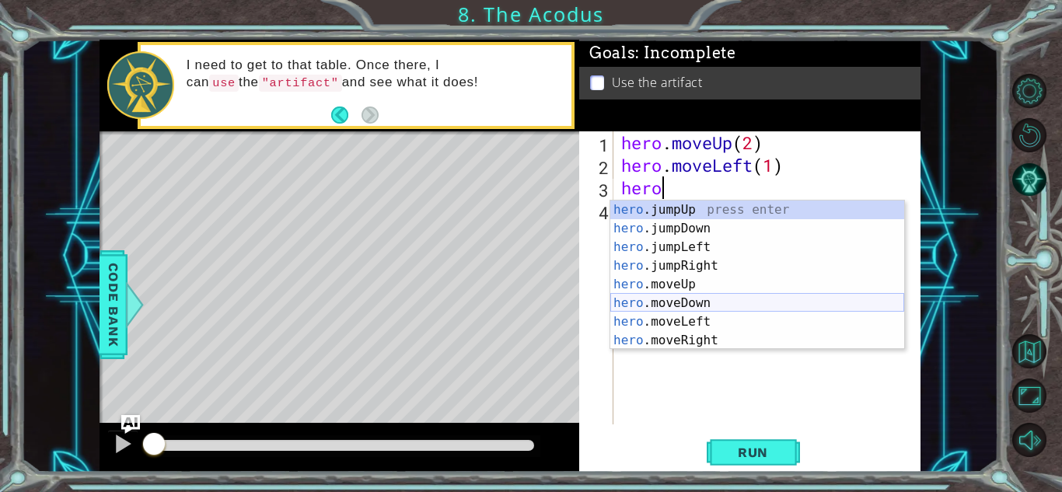
click at [678, 305] on div "hero .jumpUp press enter hero .jumpDown press enter hero .jumpLeft press enter …" at bounding box center [757, 294] width 294 height 187
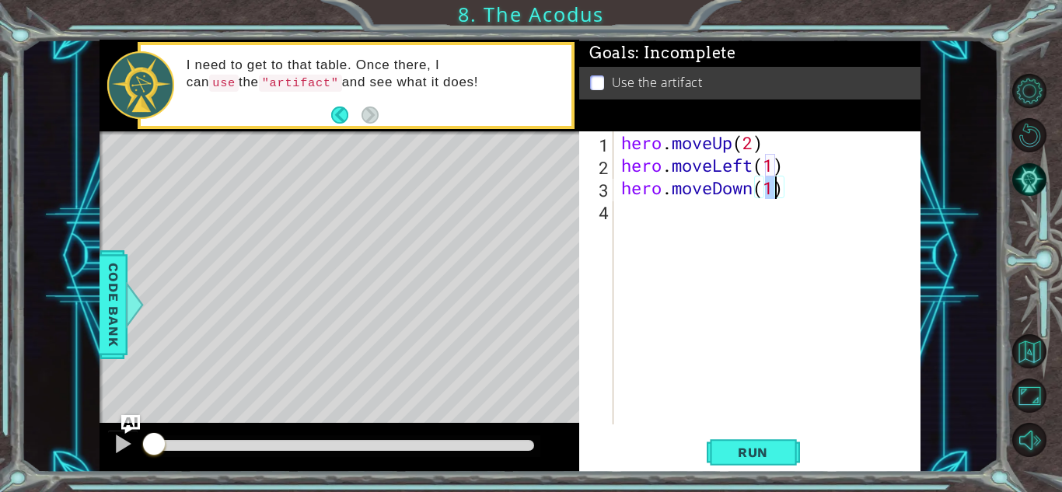
type textarea "hero.moveDown(2)"
click at [649, 220] on div "hero . moveUp ( 2 ) hero . moveLeft ( 1 ) hero . moveDown ( 2 )" at bounding box center [771, 300] width 306 height 338
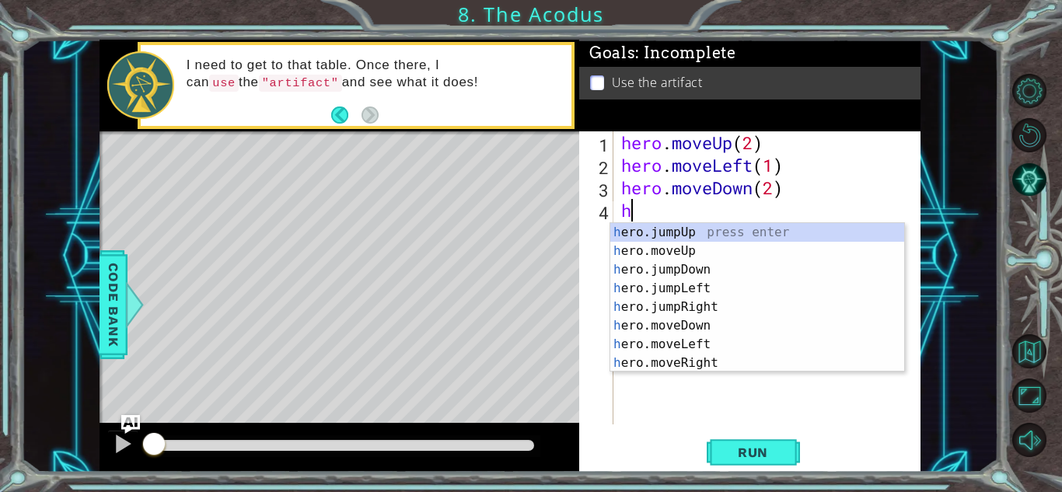
type textarea "he"
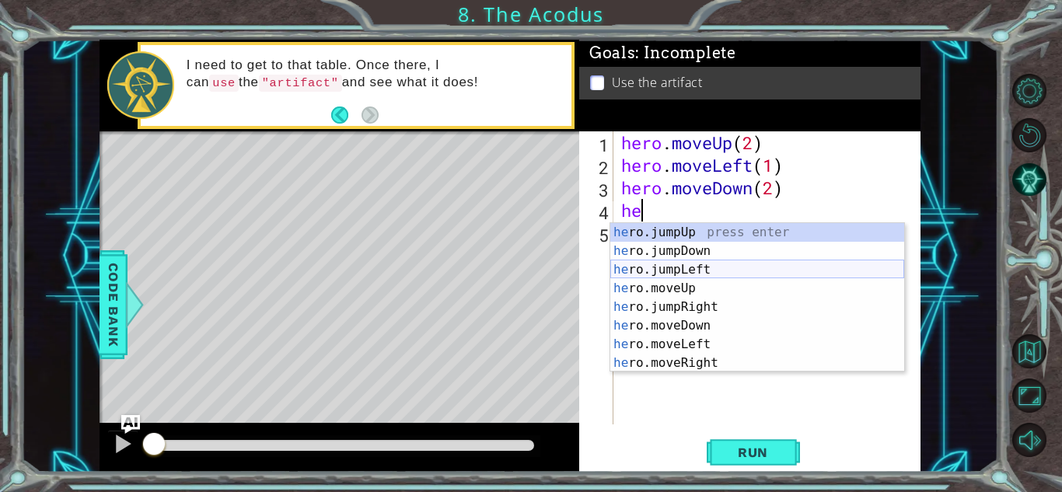
click at [669, 267] on div "he ro.jumpUp press enter he ro.jumpDown press enter he ro.jumpLeft press enter …" at bounding box center [757, 316] width 294 height 187
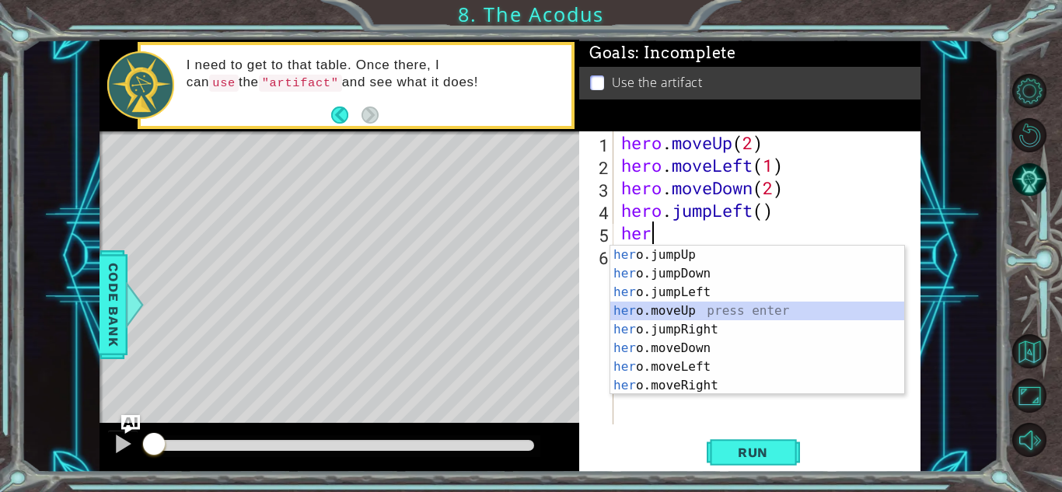
click at [673, 312] on div "her o.jumpUp press enter her o.jumpDown press enter her o.jumpLeft press enter …" at bounding box center [757, 339] width 294 height 187
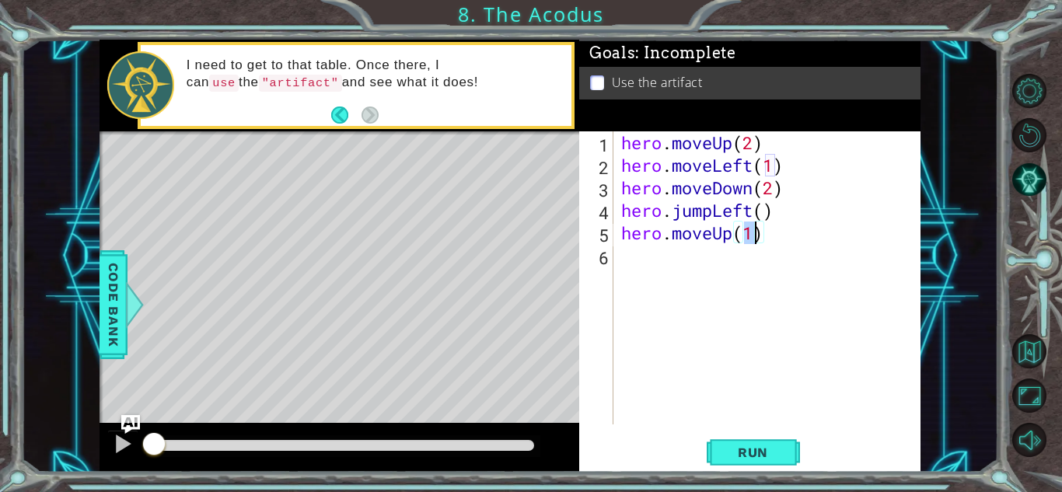
type textarea "hero.moveUp(2)"
click at [647, 268] on div "hero . moveUp ( 2 ) hero . moveLeft ( 1 ) hero . moveDown ( 2 ) hero . jumpLeft…" at bounding box center [771, 300] width 306 height 338
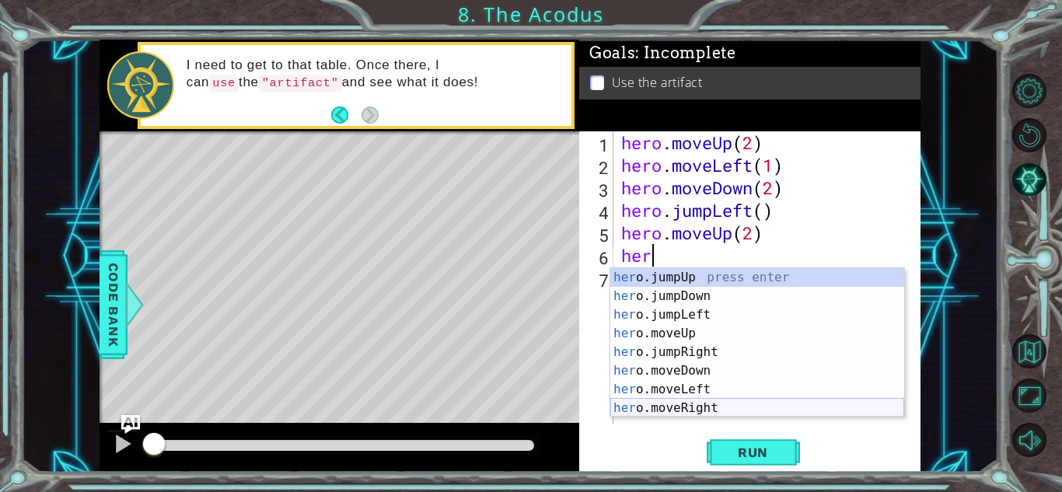
click at [684, 405] on div "her o.jumpUp press enter her o.jumpDown press enter her o.jumpLeft press enter …" at bounding box center [757, 361] width 294 height 187
type textarea "hero.moveRight(1)"
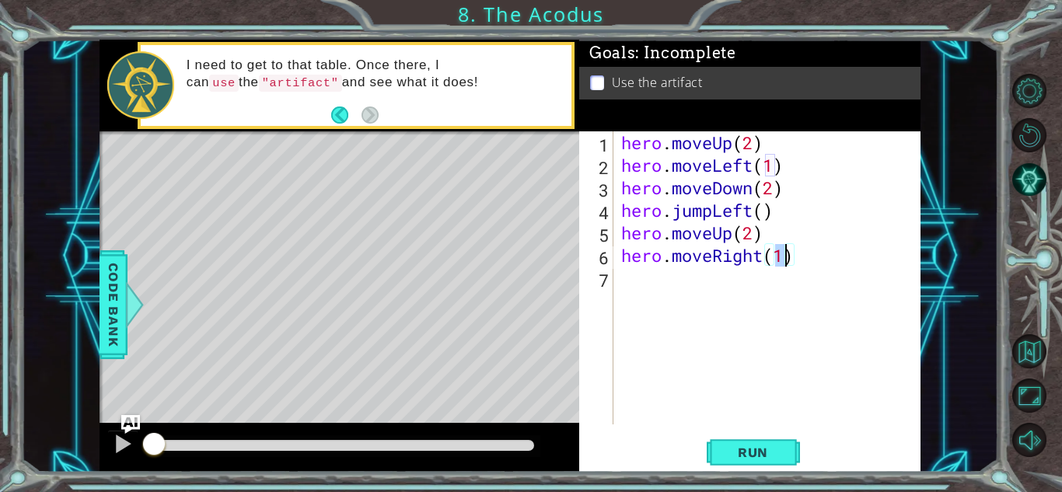
click at [641, 287] on div "hero . moveUp ( 2 ) hero . moveLeft ( 1 ) hero . moveDown ( 2 ) hero . jumpLeft…" at bounding box center [771, 300] width 306 height 338
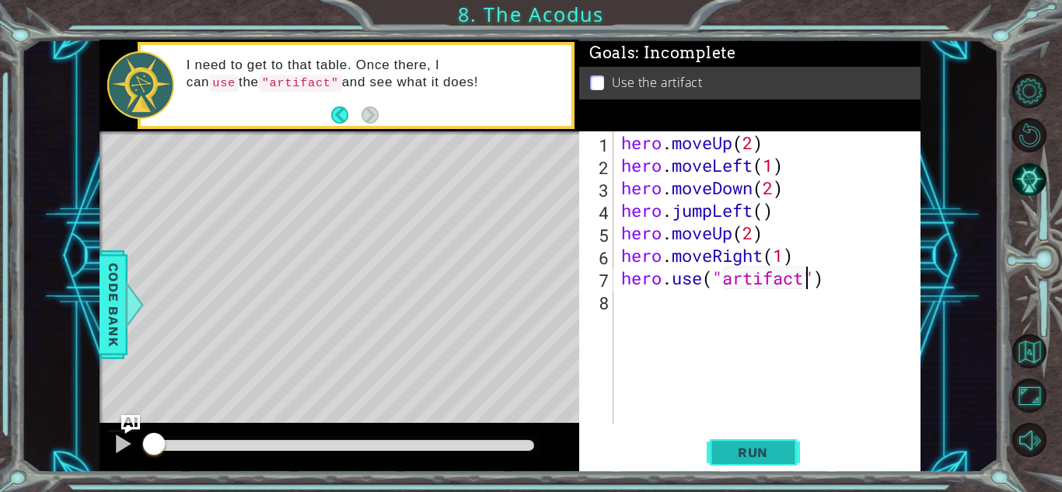
type textarea "hero.use("artifact")"
click at [722, 445] on span "Run" at bounding box center [752, 453] width 61 height 16
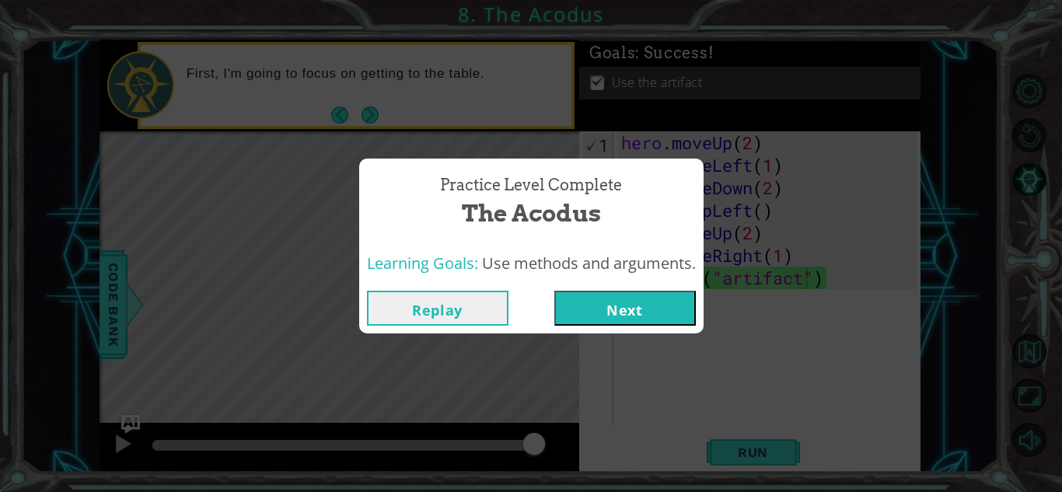
click at [629, 314] on button "Next" at bounding box center [624, 308] width 141 height 35
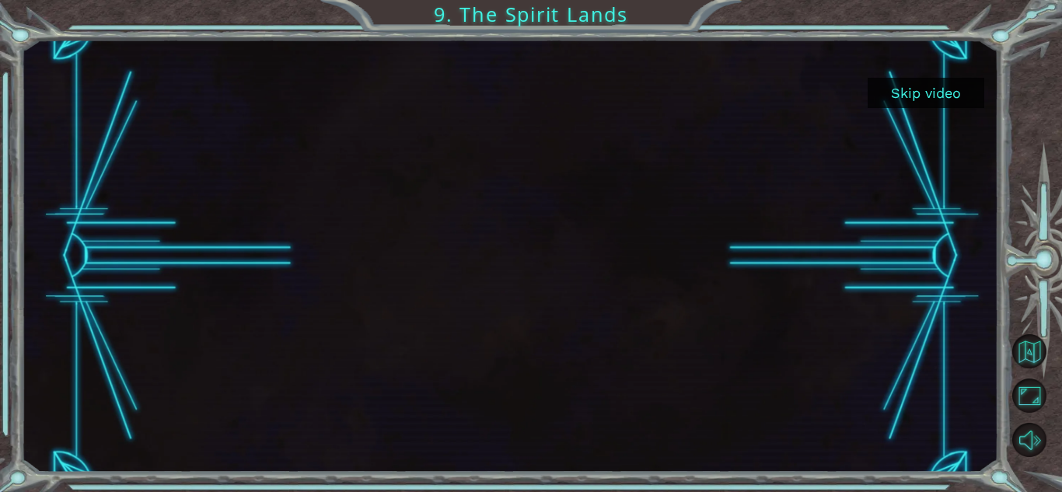
click at [921, 102] on button "Skip video" at bounding box center [925, 93] width 117 height 30
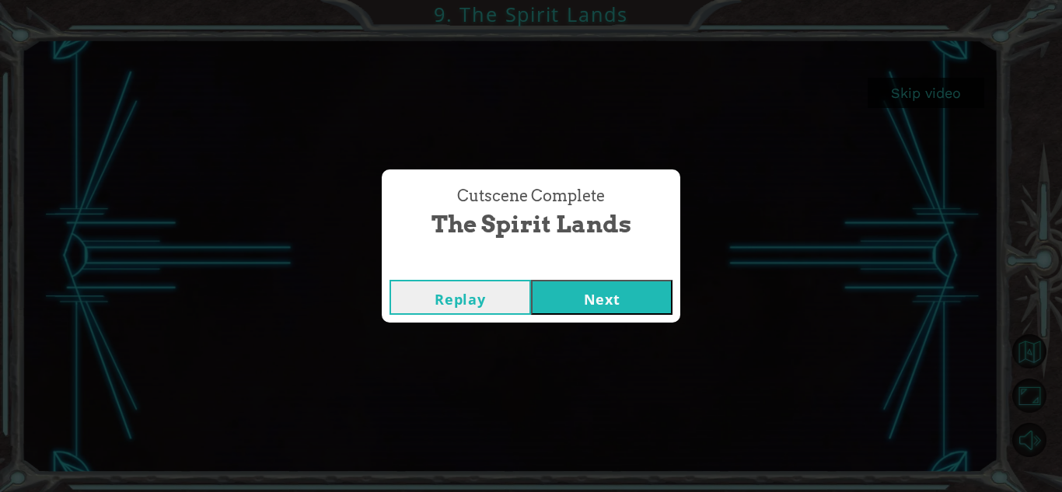
click at [559, 295] on button "Next" at bounding box center [601, 297] width 141 height 35
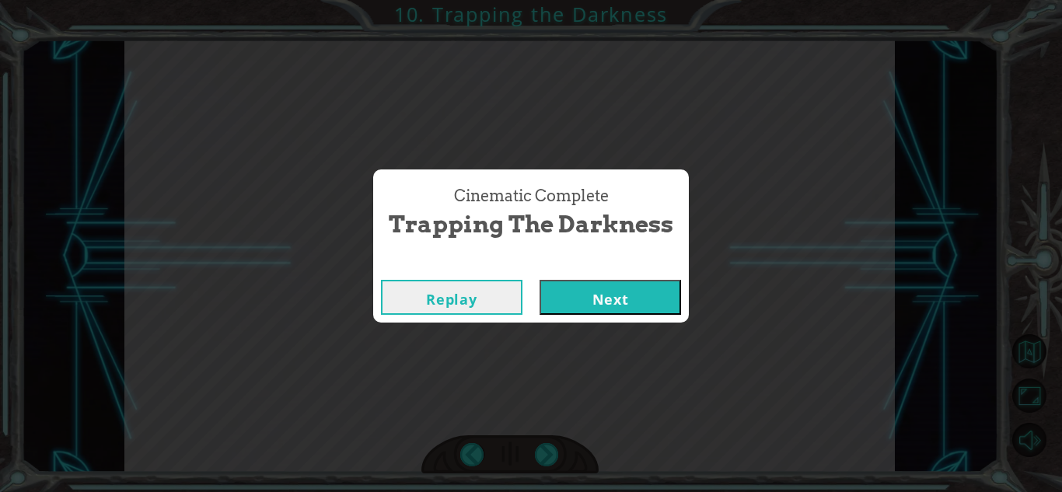
click at [569, 293] on button "Next" at bounding box center [609, 297] width 141 height 35
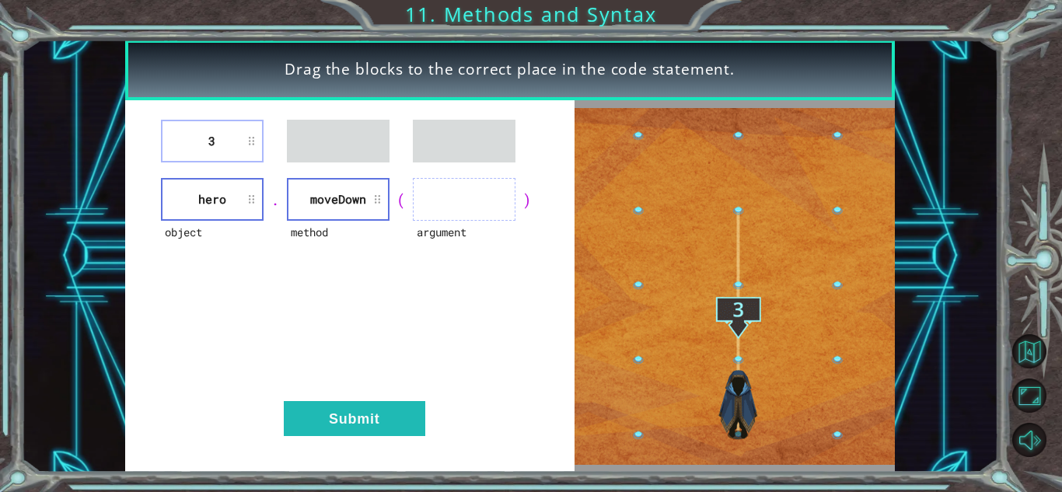
drag, startPoint x: 210, startPoint y: 162, endPoint x: 218, endPoint y: 162, distance: 8.6
click at [218, 162] on div "3 object hero . method [GEOGRAPHIC_DATA] ( argument ) Submit" at bounding box center [349, 286] width 449 height 372
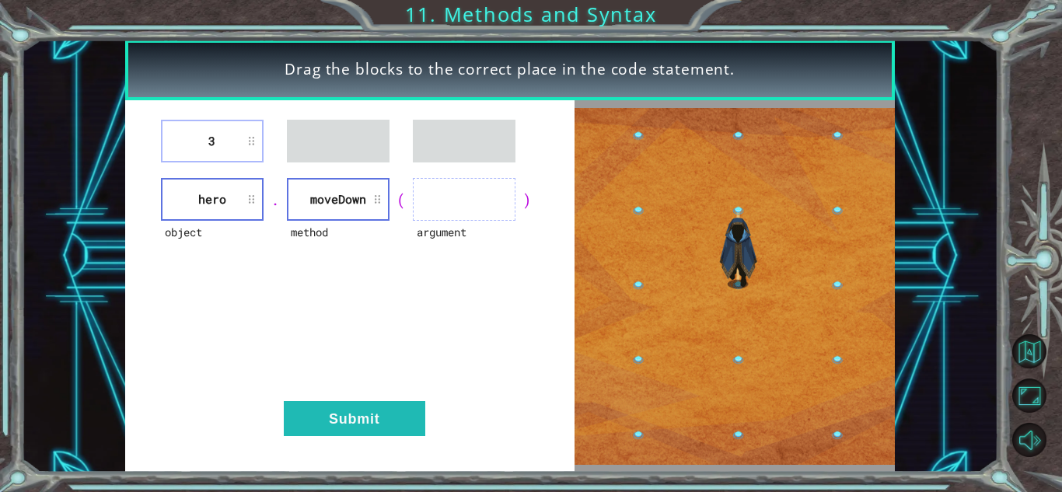
click at [215, 148] on div at bounding box center [215, 148] width 0 height 0
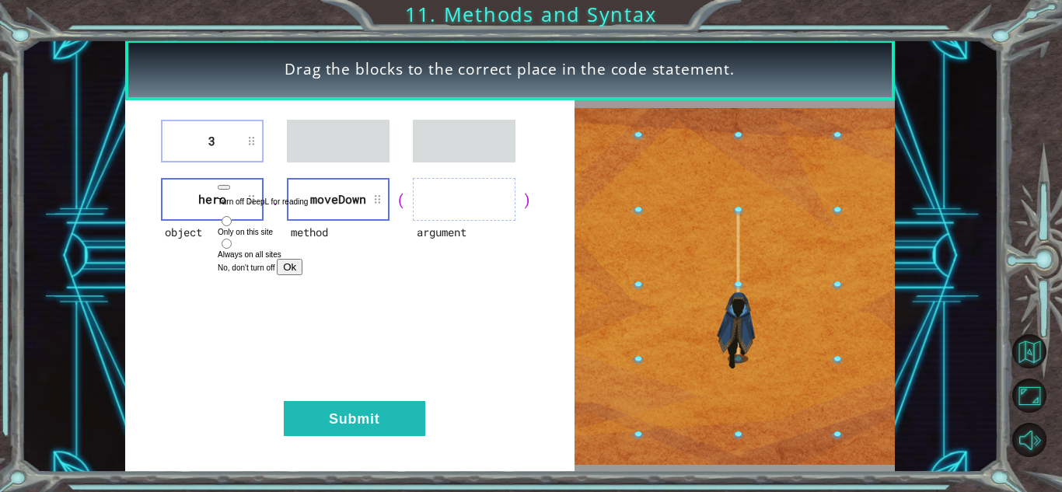
click at [171, 139] on li "3" at bounding box center [212, 141] width 103 height 43
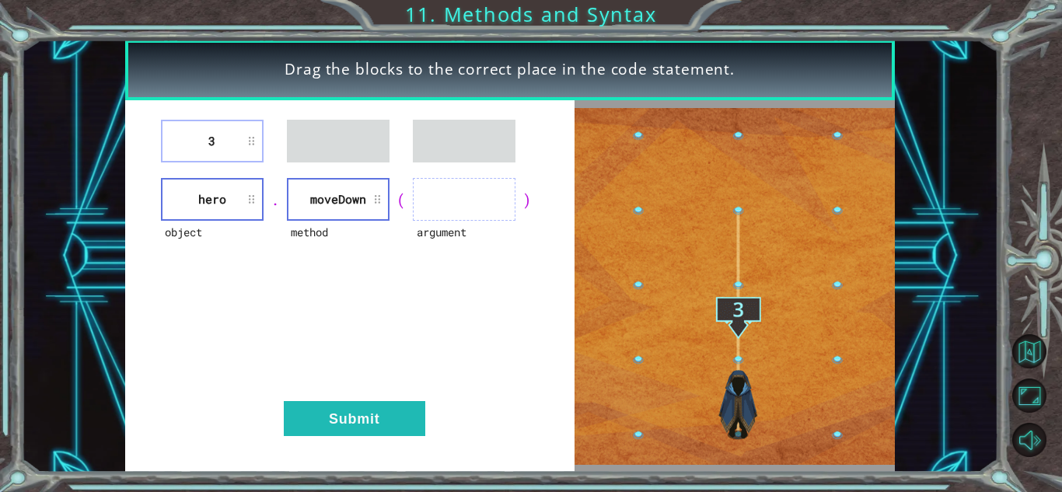
drag, startPoint x: 171, startPoint y: 139, endPoint x: 386, endPoint y: 176, distance: 217.6
click at [386, 176] on div "3 object hero . method [GEOGRAPHIC_DATA] ( argument ) Submit" at bounding box center [349, 286] width 449 height 372
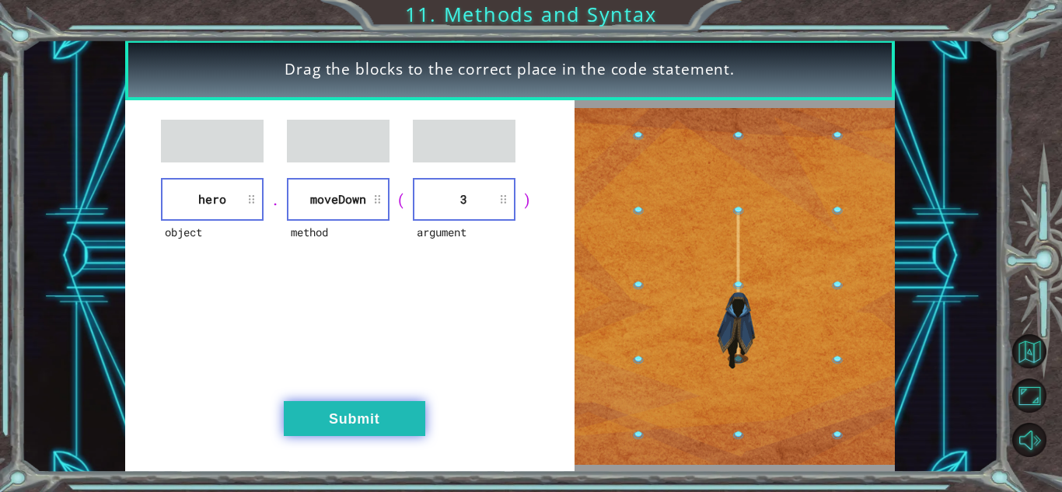
click at [384, 419] on button "Submit" at bounding box center [354, 418] width 141 height 35
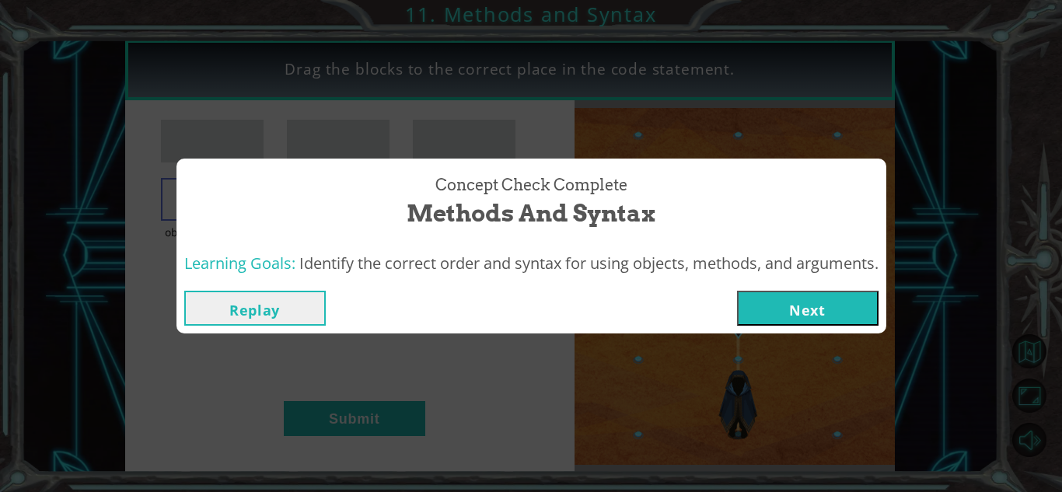
click at [808, 305] on button "Next" at bounding box center [807, 308] width 141 height 35
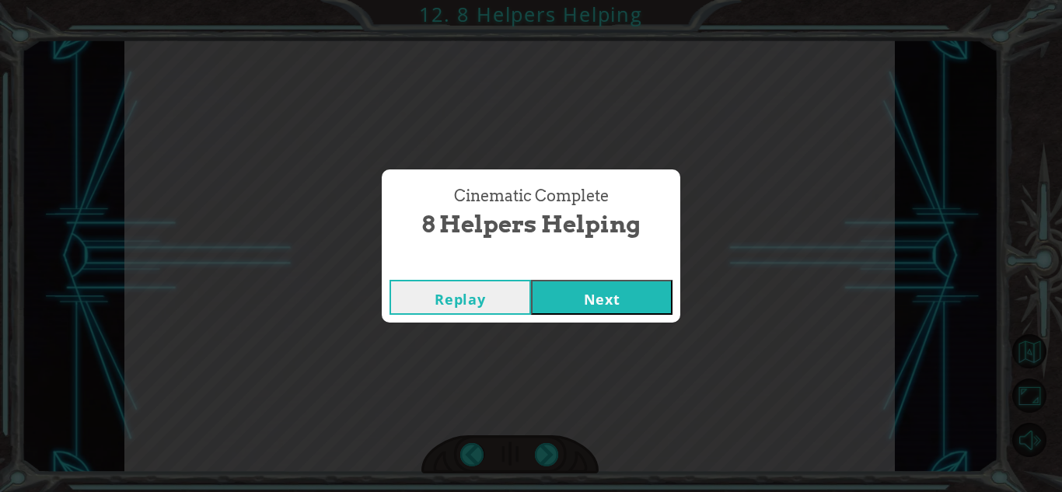
click at [665, 283] on button "Next" at bounding box center [601, 297] width 141 height 35
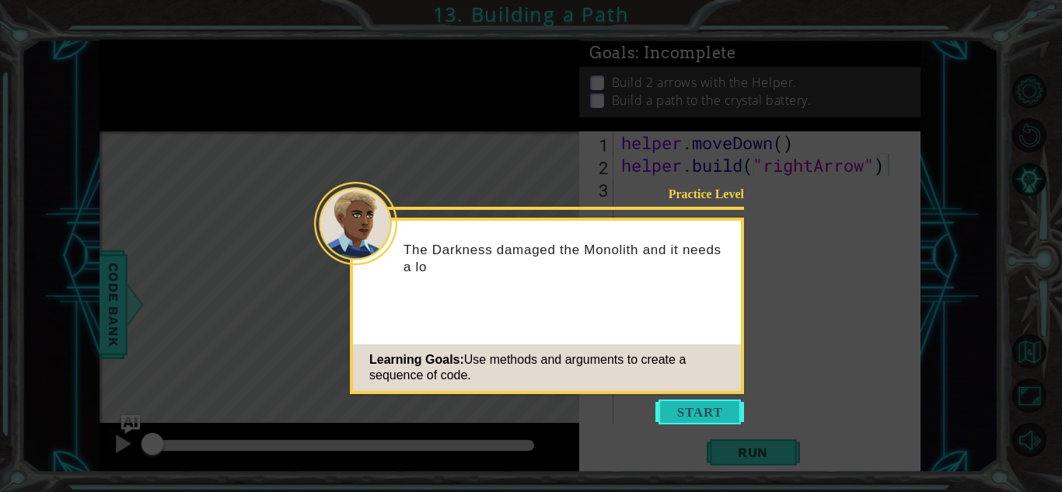
click at [682, 400] on button "Start" at bounding box center [699, 412] width 89 height 25
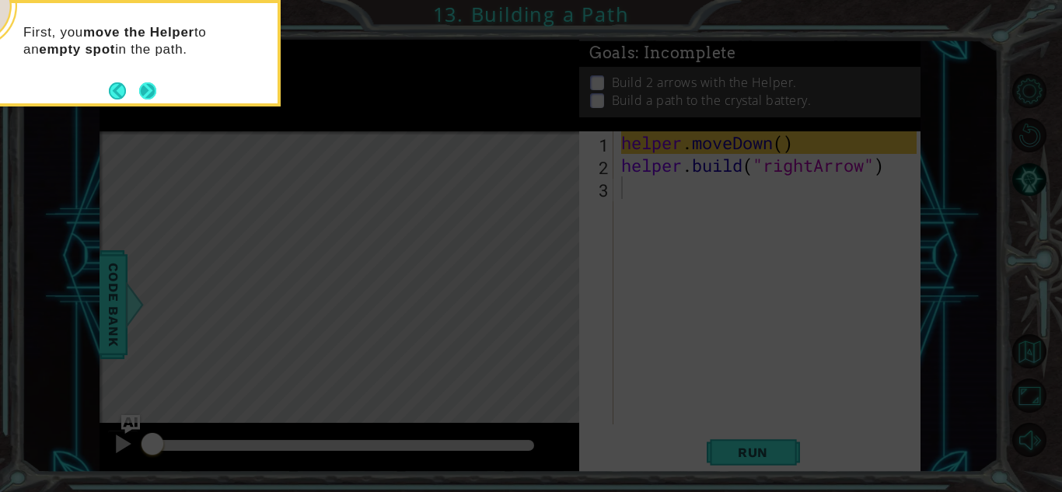
click at [142, 92] on button "Next" at bounding box center [147, 90] width 17 height 17
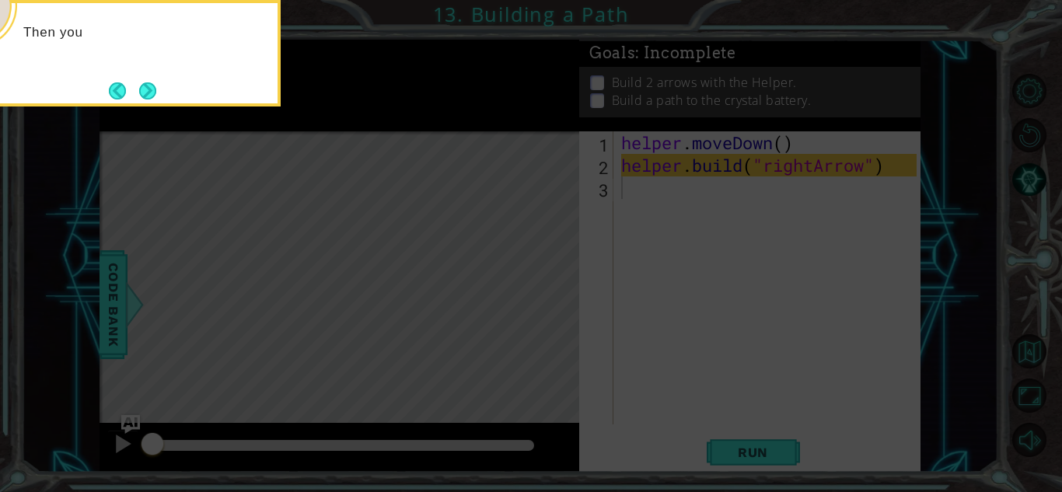
click at [142, 92] on button "Next" at bounding box center [147, 90] width 17 height 17
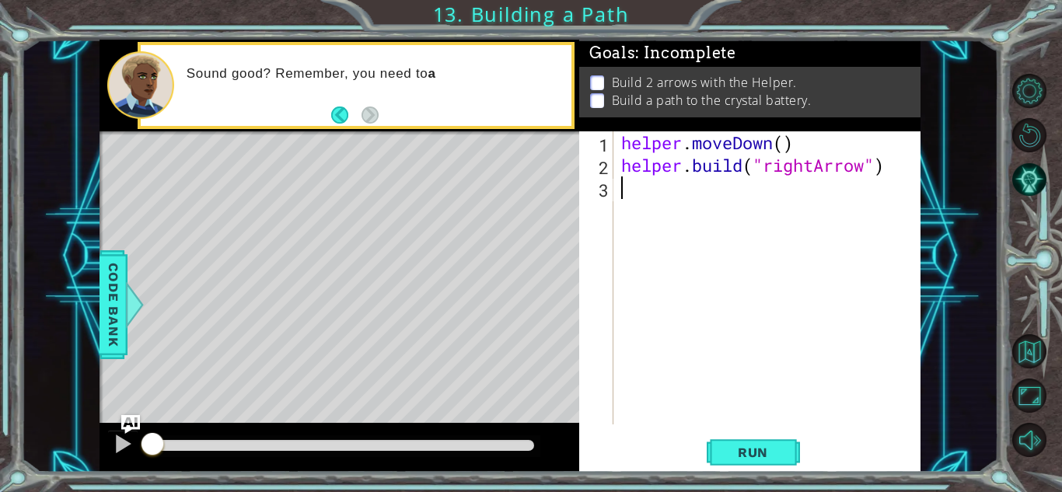
click at [680, 187] on div "helper . moveDown ( ) helper . build ( "rightArrow" )" at bounding box center [771, 300] width 306 height 338
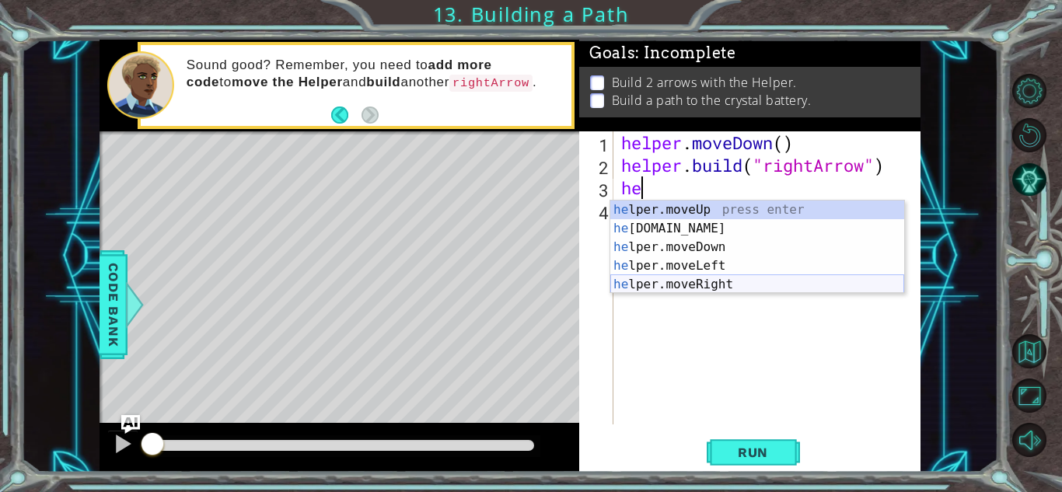
click at [693, 279] on div "he lper.moveUp press enter he [DOMAIN_NAME] press enter he lper.moveDown press …" at bounding box center [757, 266] width 294 height 131
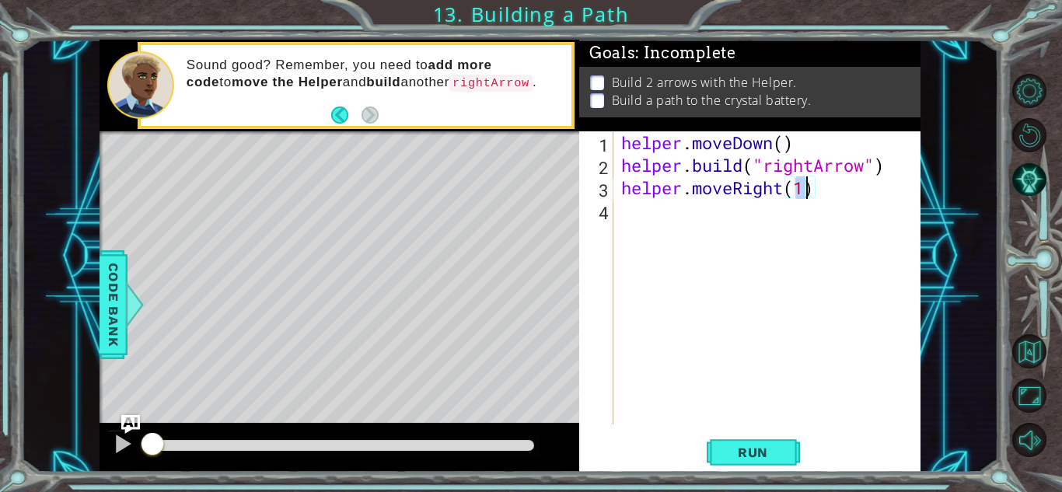
type textarea "helper.moveRight(3)"
click at [635, 183] on div "helper . moveDown ( ) helper . build ( "rightArrow" ) helper . moveRight ( 3 )" at bounding box center [771, 300] width 306 height 338
click at [644, 208] on div "helper . moveDown ( ) helper . build ( "rightArrow" ) helper . moveRight ( 3 )" at bounding box center [771, 300] width 306 height 338
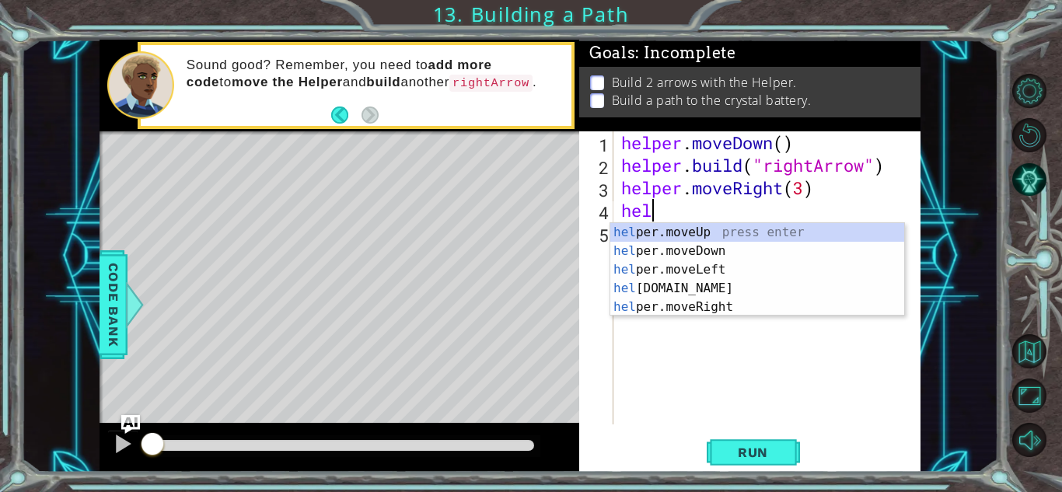
scroll to position [0, 1]
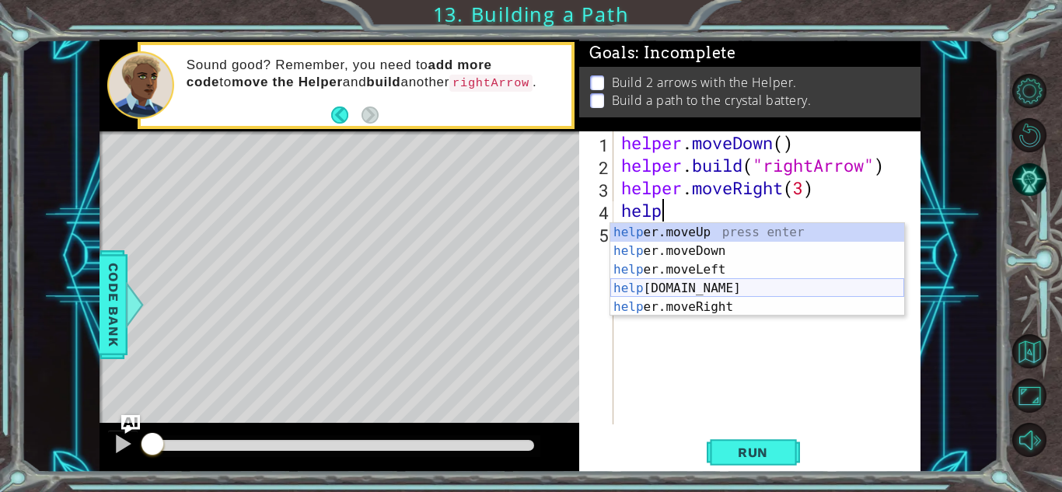
click at [656, 283] on div "help er.moveUp press enter help er.moveDown press enter help er.moveLeft press …" at bounding box center [757, 288] width 294 height 131
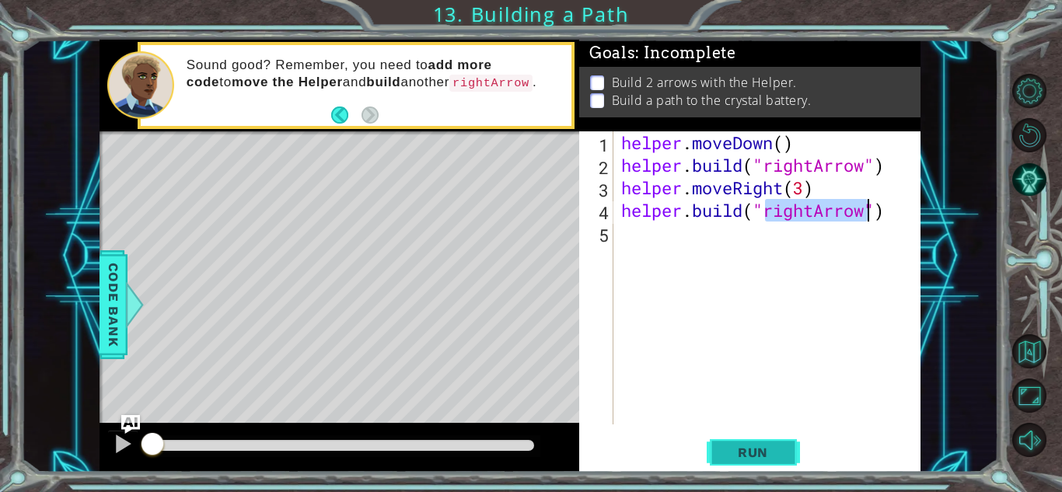
type textarea "[DOMAIN_NAME]("rightArrow")"
click at [723, 455] on span "Run" at bounding box center [752, 453] width 61 height 16
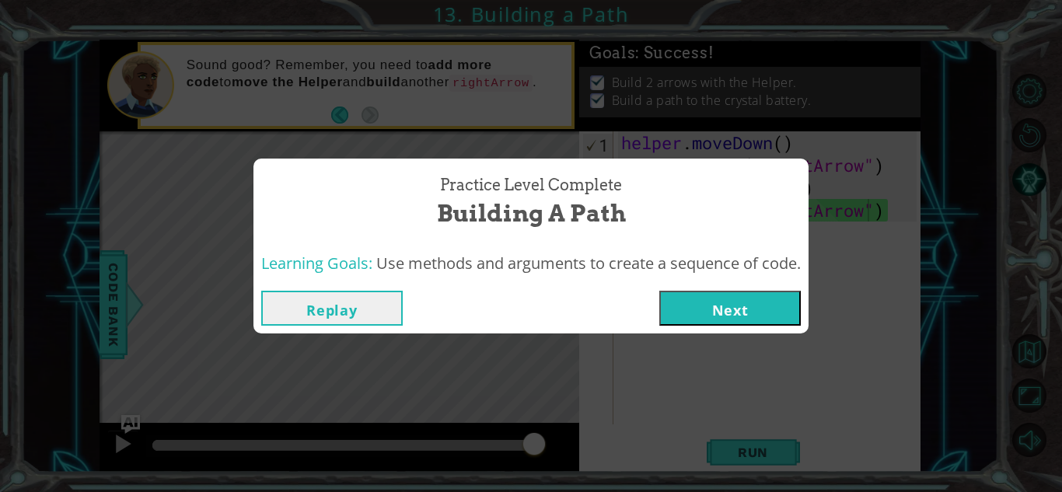
click at [703, 293] on button "Next" at bounding box center [729, 308] width 141 height 35
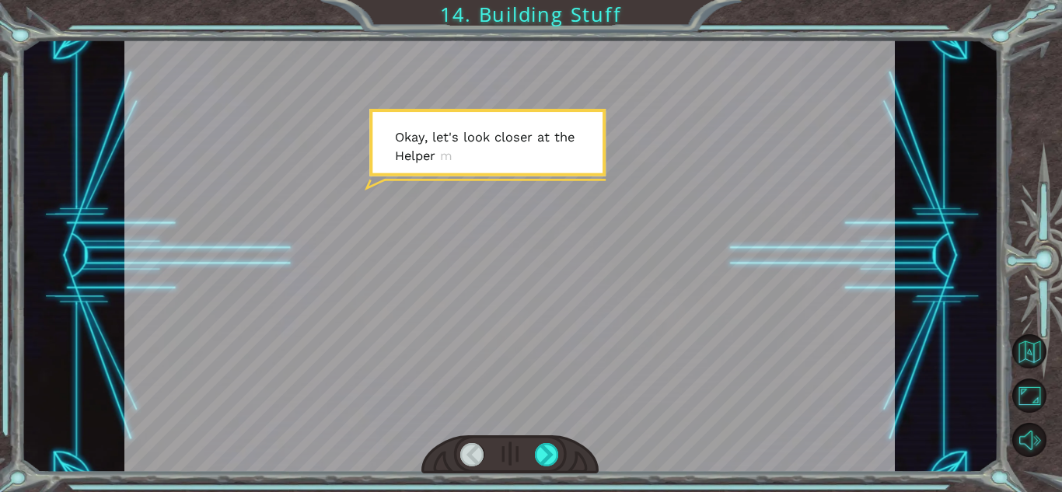
click at [634, 267] on div at bounding box center [509, 256] width 770 height 433
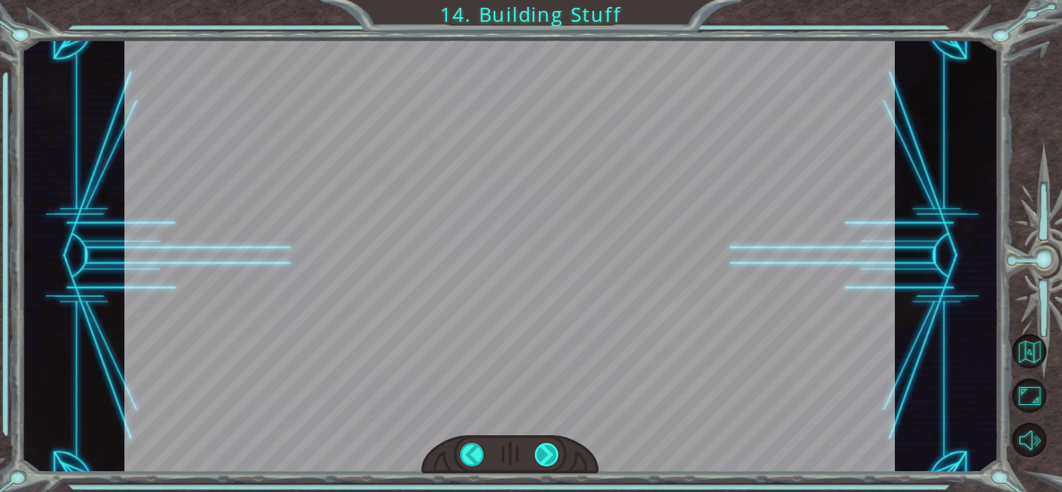
click at [556, 465] on div at bounding box center [547, 454] width 24 height 23
click at [552, 461] on div at bounding box center [547, 454] width 24 height 23
click at [471, 447] on div at bounding box center [472, 454] width 24 height 23
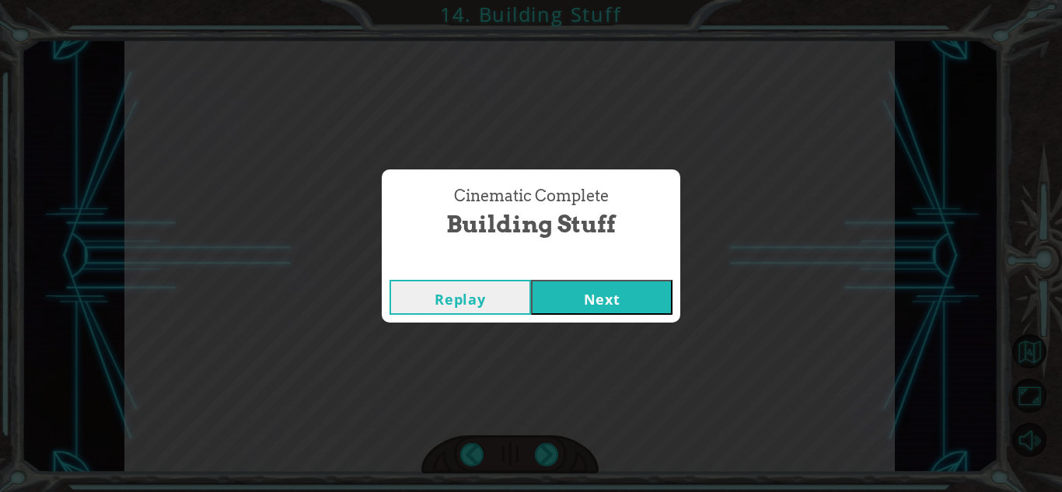
click at [541, 456] on div "Cinematic Complete Building Stuff Replay Next" at bounding box center [531, 246] width 1062 height 492
click at [583, 309] on button "Next" at bounding box center [601, 297] width 141 height 35
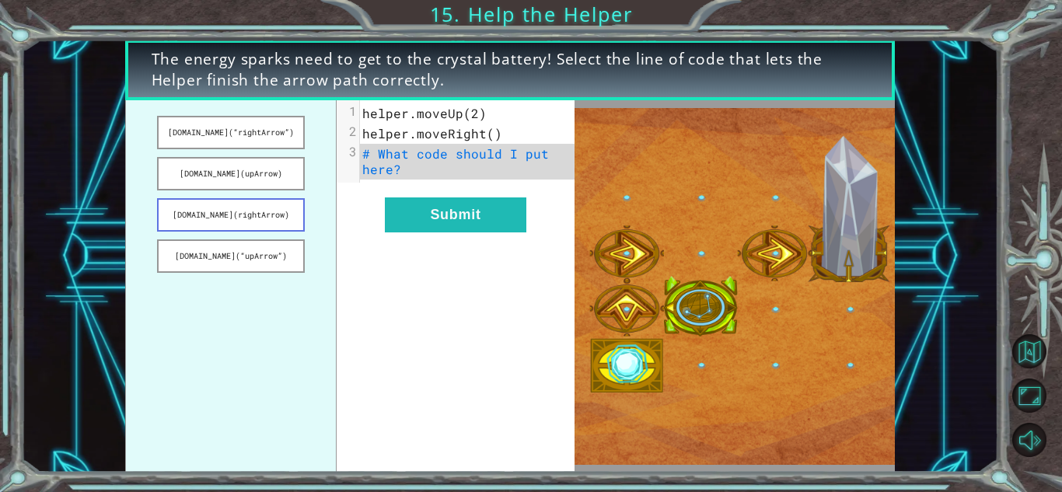
click at [264, 224] on button "[DOMAIN_NAME](rightArrow)" at bounding box center [230, 214] width 147 height 33
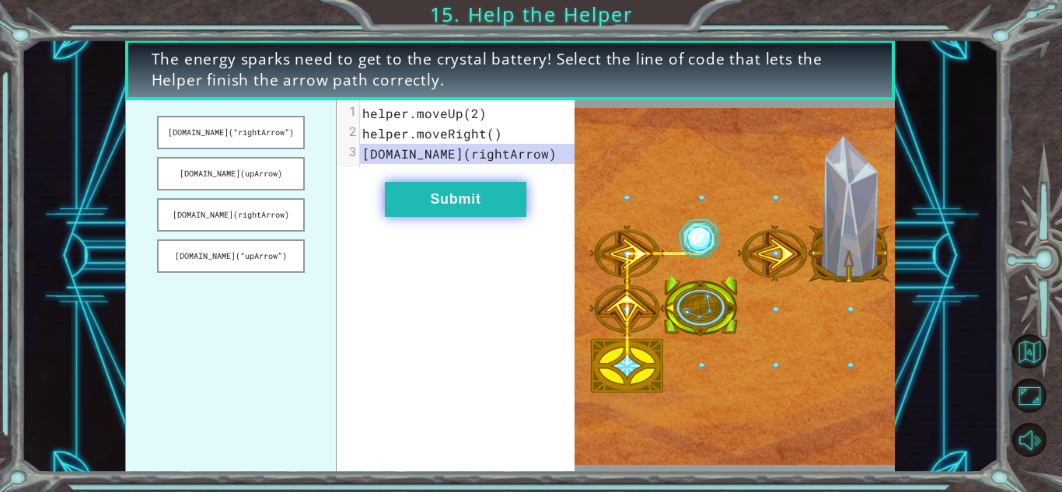
click at [495, 204] on button "Submit" at bounding box center [455, 199] width 141 height 35
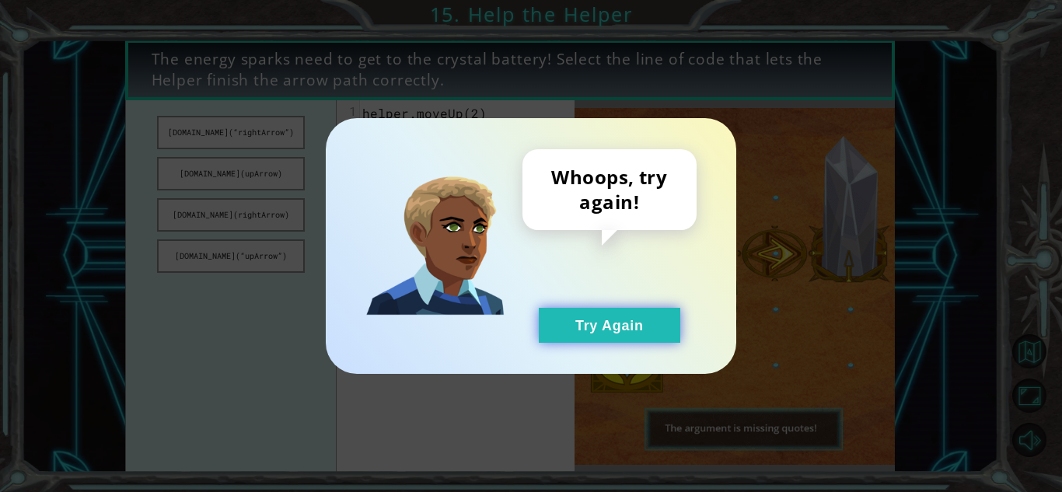
click at [565, 329] on button "Try Again" at bounding box center [609, 325] width 141 height 35
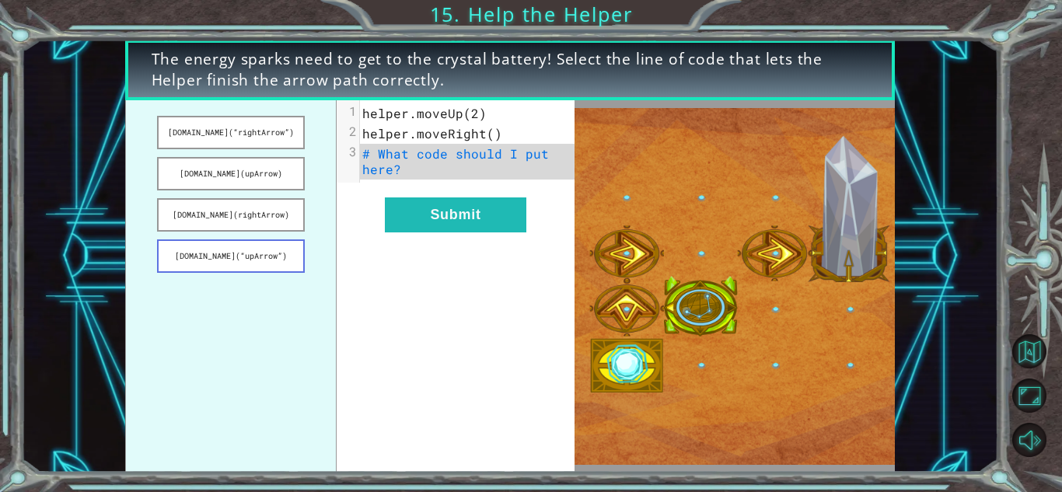
click at [281, 253] on button "[DOMAIN_NAME](“upArrow”)" at bounding box center [230, 255] width 147 height 33
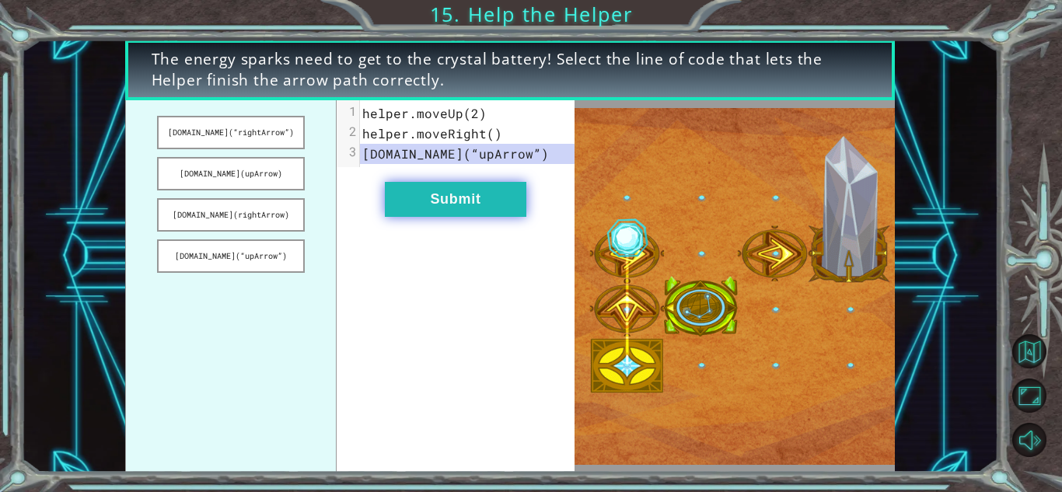
click at [410, 200] on button "Submit" at bounding box center [455, 199] width 141 height 35
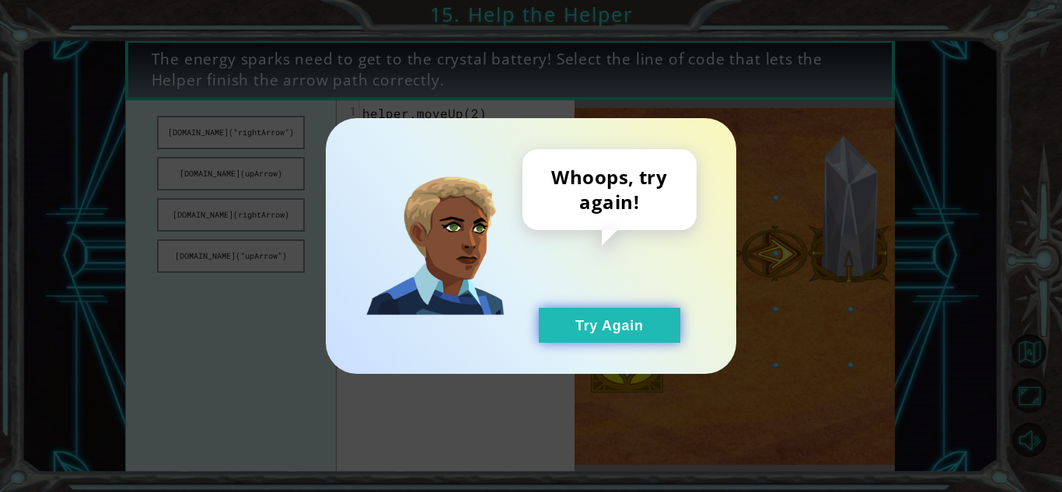
click at [579, 337] on button "Try Again" at bounding box center [609, 325] width 141 height 35
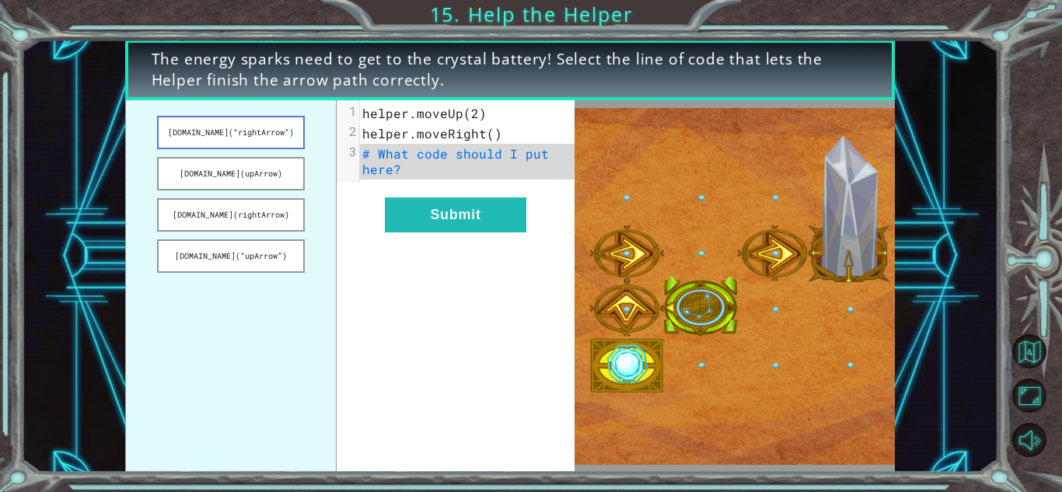
click at [250, 130] on button "[DOMAIN_NAME](“rightArrow”)" at bounding box center [230, 132] width 147 height 33
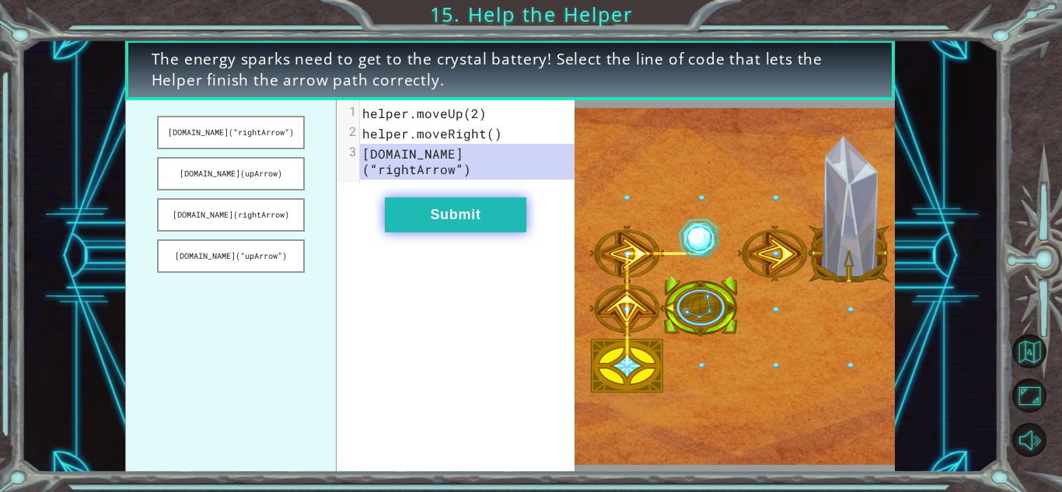
click at [447, 201] on button "Submit" at bounding box center [455, 214] width 141 height 35
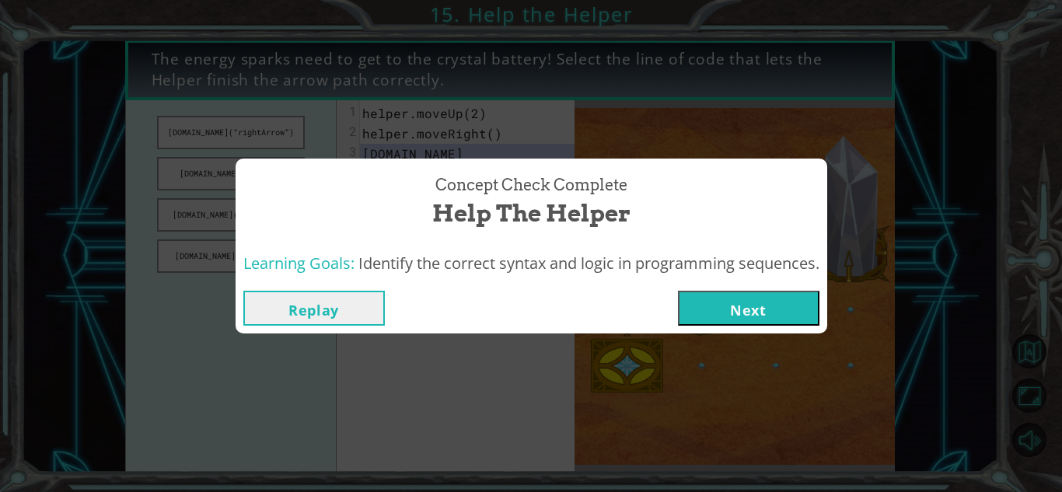
click at [734, 308] on button "Next" at bounding box center [748, 308] width 141 height 35
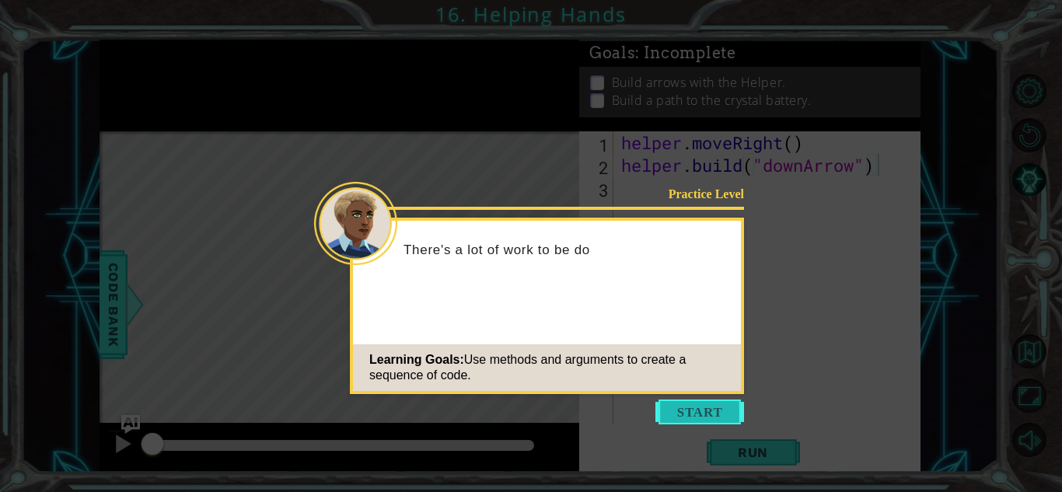
click at [693, 412] on button "Start" at bounding box center [699, 412] width 89 height 25
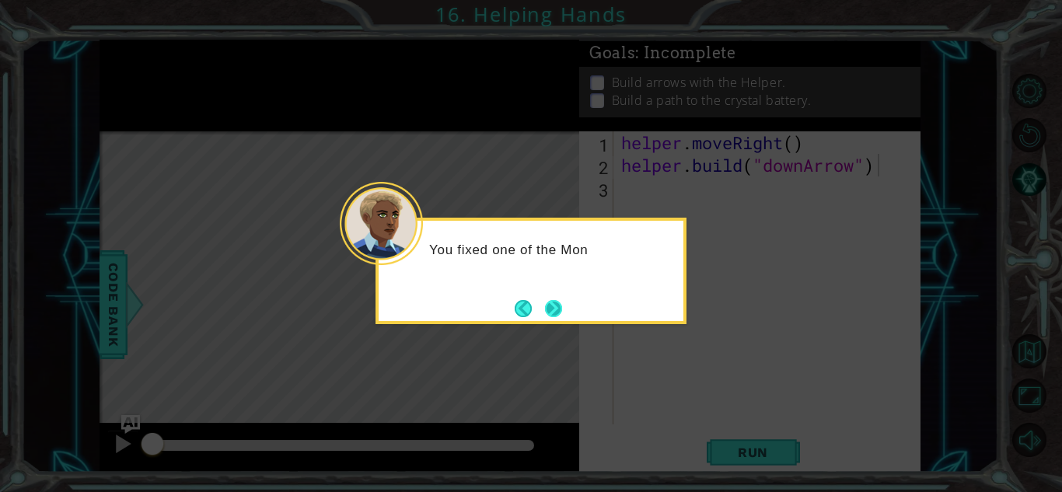
click at [559, 312] on button "Next" at bounding box center [553, 308] width 17 height 17
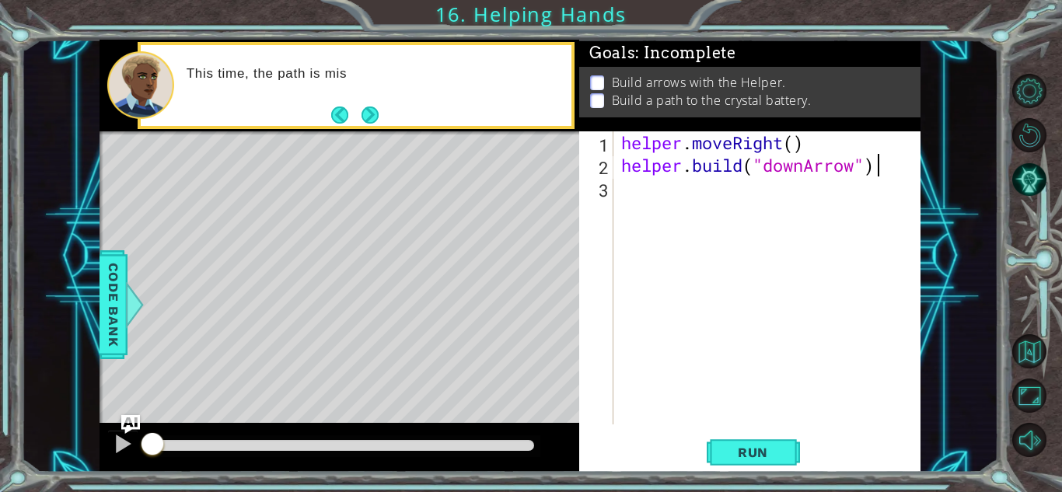
click at [645, 204] on div "1 ההההההההההההההההההההההההההההההההההההההההההההההההההההההההההההההההההההההההההההה…" at bounding box center [509, 256] width 821 height 433
click at [642, 201] on div "helper . moveRight ( ) helper . build ( "downArrow" )" at bounding box center [771, 300] width 306 height 338
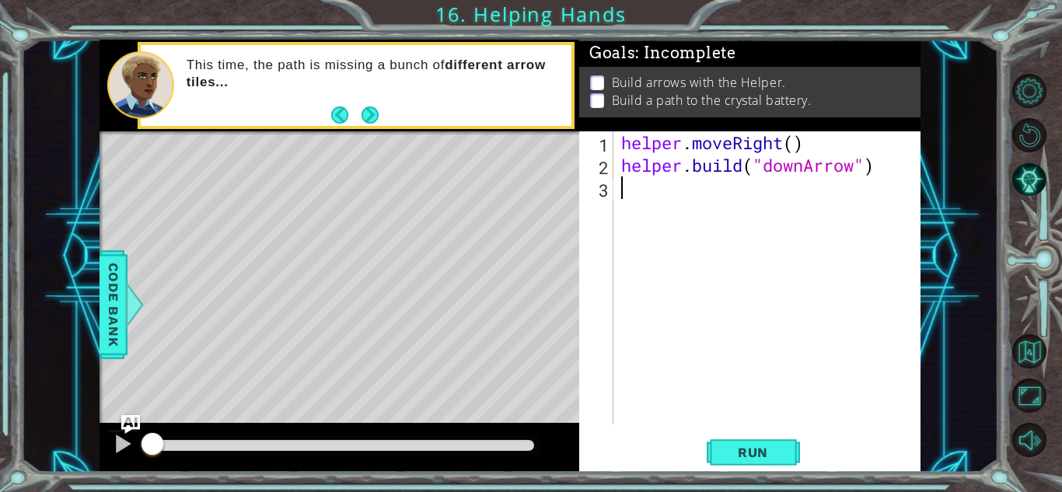
click at [796, 145] on div "helper . moveRight ( ) helper . build ( "downArrow" )" at bounding box center [771, 300] width 306 height 338
type textarea "helper.moveRight()"
click at [796, 145] on div "helper . moveRight ( ) helper . build ( "downArrow" )" at bounding box center [771, 300] width 306 height 338
click at [750, 195] on div "helper . moveRight ( ) helper . build ( "downArrow" )" at bounding box center [771, 300] width 306 height 338
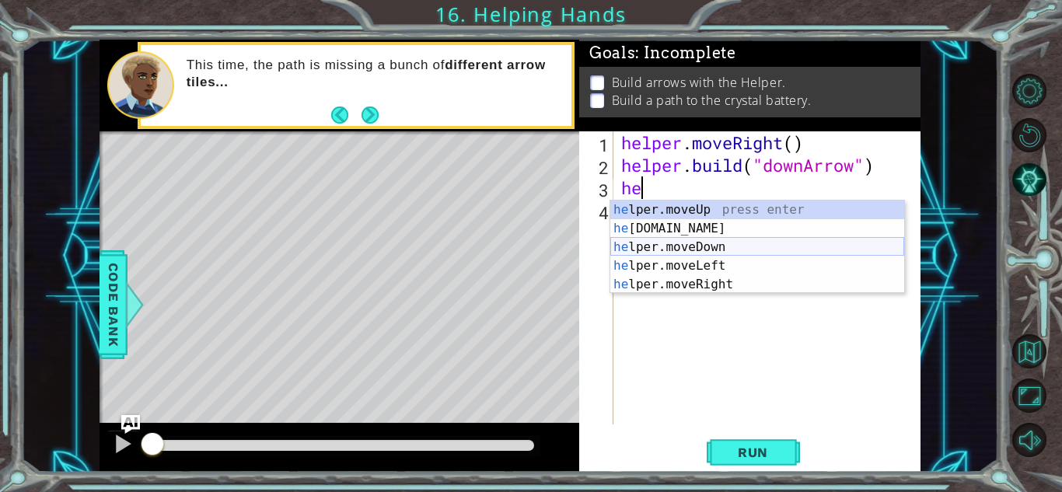
click at [732, 247] on div "he lper.moveUp press enter he [DOMAIN_NAME] press enter he lper.moveDown press …" at bounding box center [757, 266] width 294 height 131
type textarea "helper.moveDown(1)"
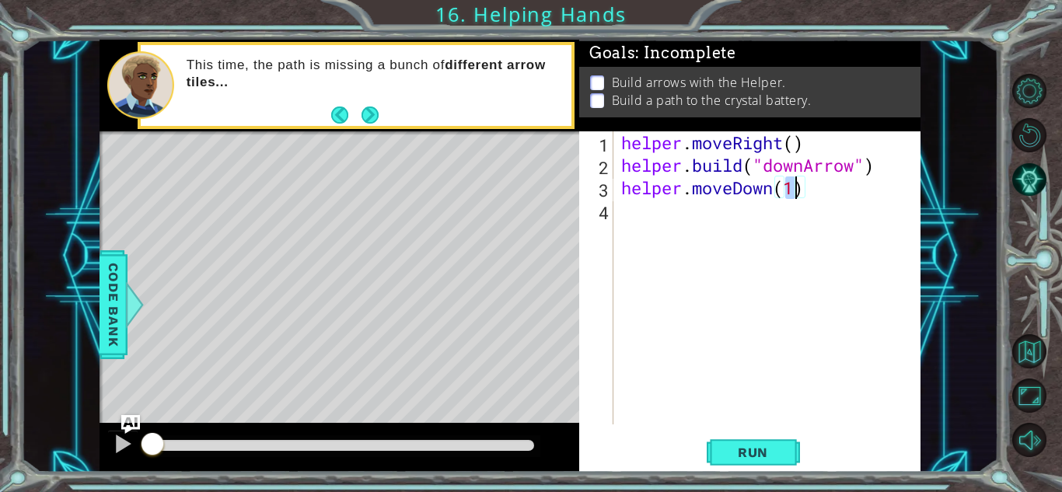
click at [698, 225] on div "helper . moveRight ( ) helper . build ( "downArrow" ) helper . moveDown ( 1 )" at bounding box center [771, 300] width 306 height 338
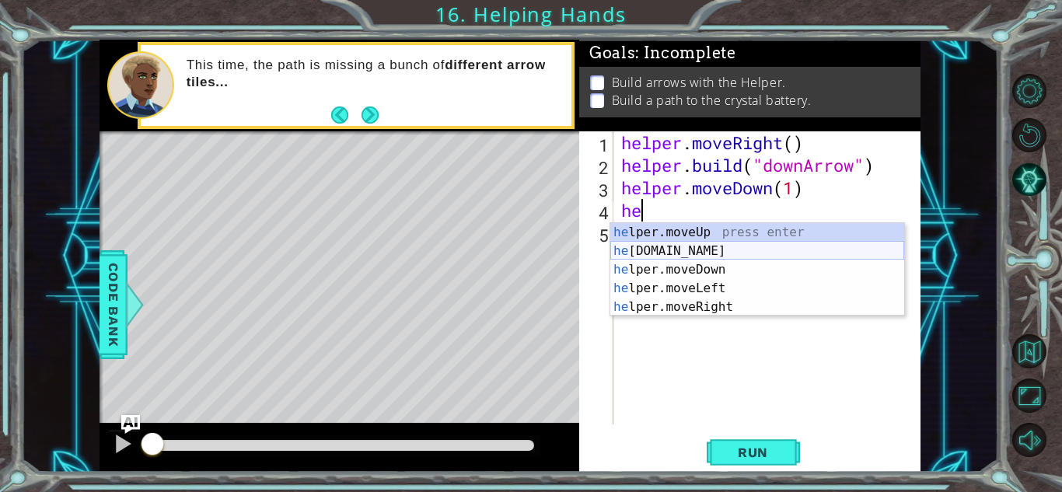
click at [679, 253] on div "he lper.moveUp press enter he [DOMAIN_NAME] press enter he lper.moveDown press …" at bounding box center [757, 288] width 294 height 131
type textarea "[DOMAIN_NAME]("rightArrow")"
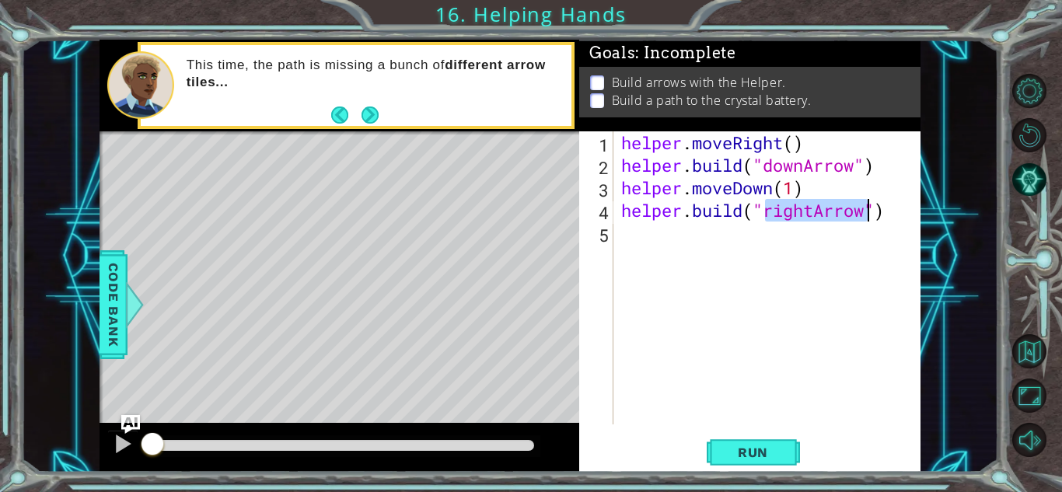
click at [691, 239] on div "helper . moveRight ( ) helper . build ( "downArrow" ) helper . moveDown ( 1 ) h…" at bounding box center [771, 300] width 306 height 338
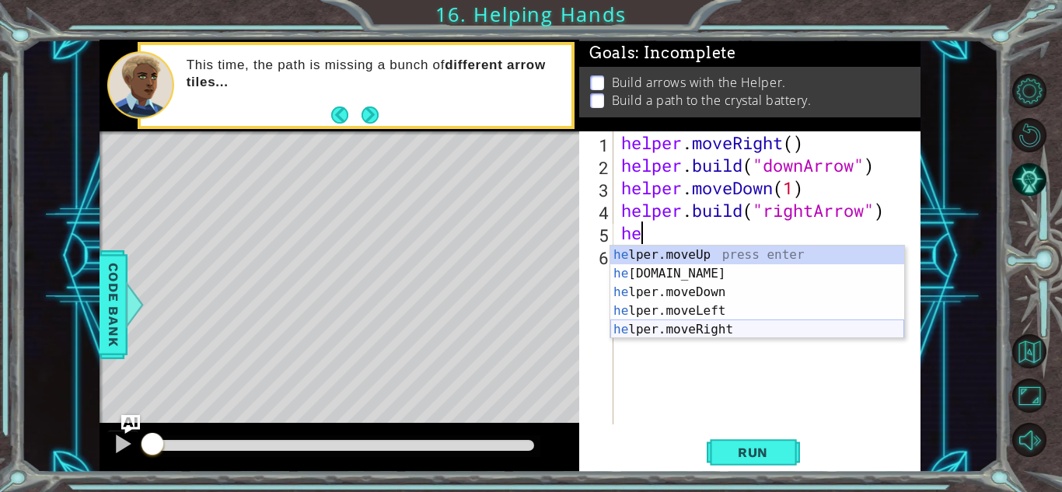
click at [714, 324] on div "he lper.moveUp press enter he [DOMAIN_NAME] press enter he lper.moveDown press …" at bounding box center [757, 311] width 294 height 131
type textarea "helper.moveRight(1)"
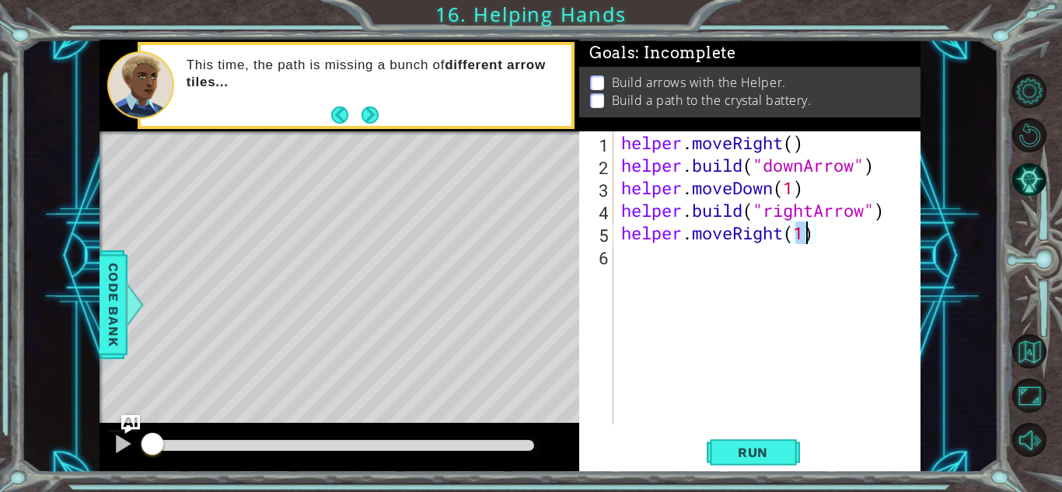
click at [682, 277] on div "helper . moveRight ( ) helper . build ( "downArrow" ) helper . moveDown ( 1 ) h…" at bounding box center [771, 300] width 306 height 338
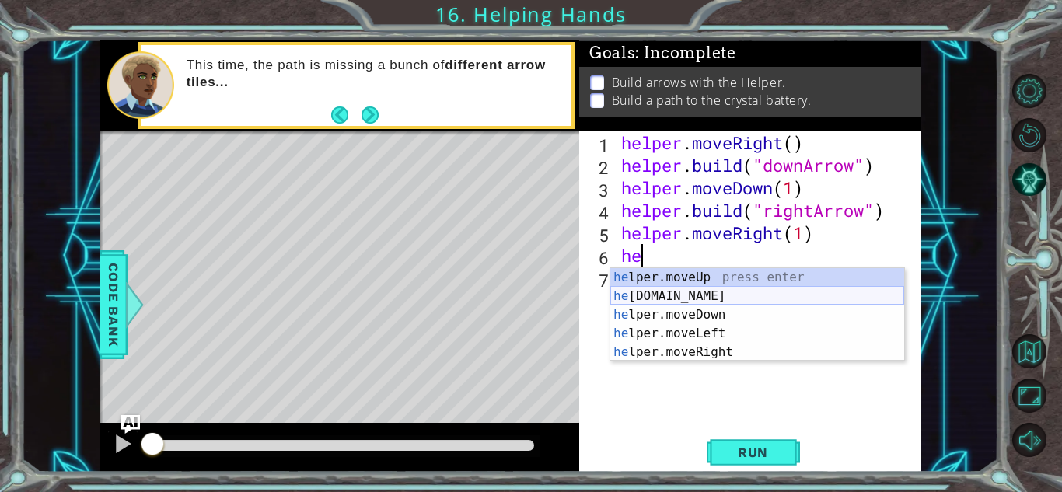
click at [692, 295] on div "he lper.moveUp press enter he [DOMAIN_NAME] press enter he lper.moveDown press …" at bounding box center [757, 333] width 294 height 131
type textarea "[DOMAIN_NAME]("rightArrow")"
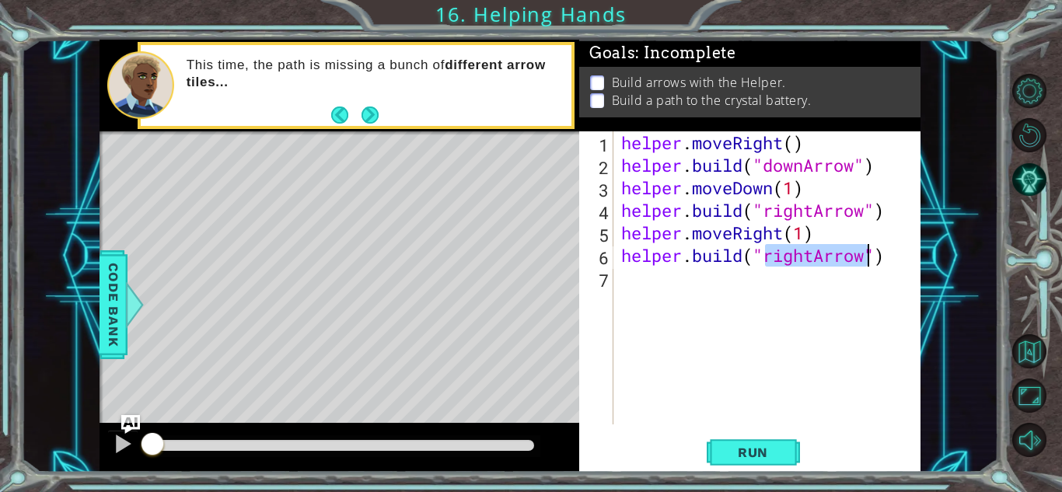
click at [682, 280] on div "helper . moveRight ( ) helper . build ( "downArrow" ) helper . moveDown ( 1 ) h…" at bounding box center [771, 300] width 306 height 338
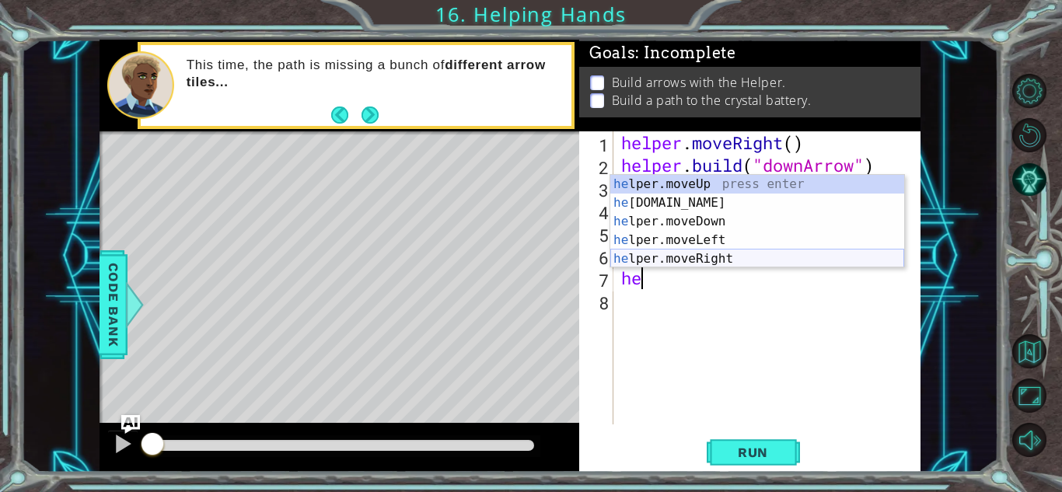
click at [682, 260] on div "he lper.moveUp press enter he [DOMAIN_NAME] press enter he lper.moveDown press …" at bounding box center [757, 240] width 294 height 131
type textarea "helper.moveRight(1)"
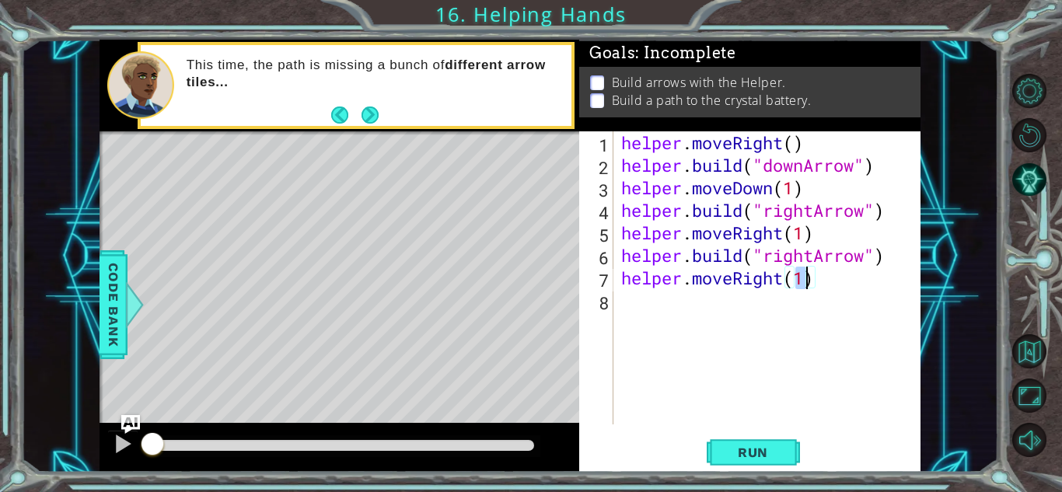
click at [677, 311] on div "helper . moveRight ( ) helper . build ( "downArrow" ) helper . moveDown ( 1 ) h…" at bounding box center [771, 300] width 306 height 338
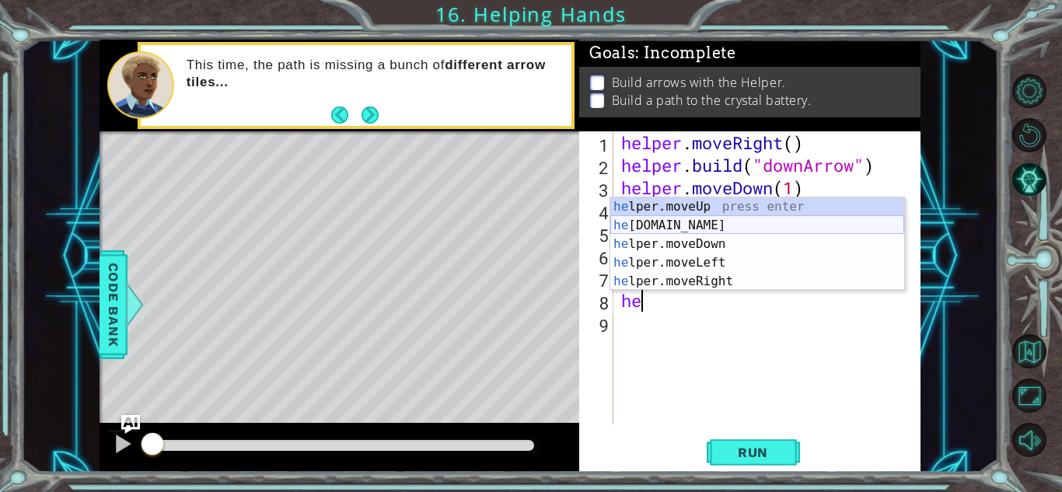
click at [675, 225] on div "he lper.moveUp press enter he [DOMAIN_NAME] press enter he lper.moveDown press …" at bounding box center [757, 262] width 294 height 131
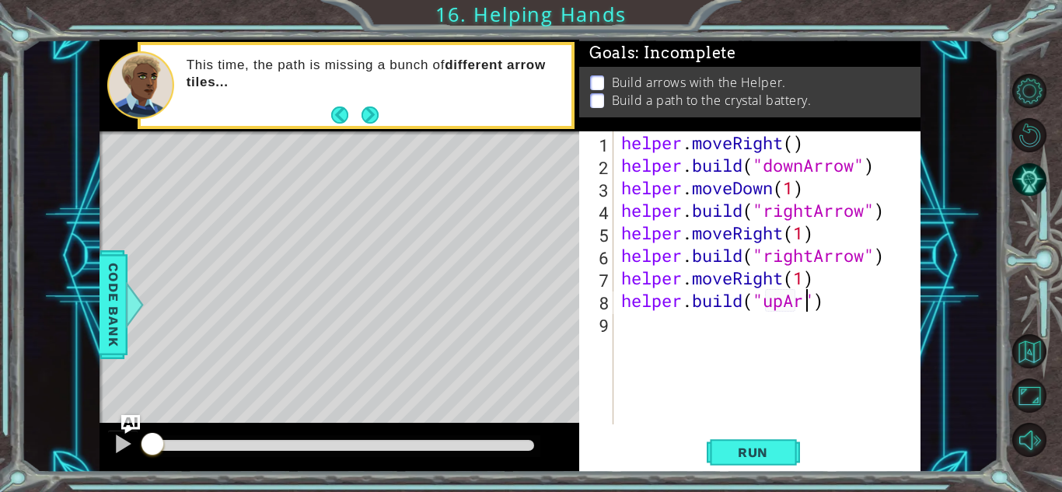
scroll to position [0, 9]
type textarea "[DOMAIN_NAME]("upArrow")"
click at [763, 445] on span "Run" at bounding box center [752, 453] width 61 height 16
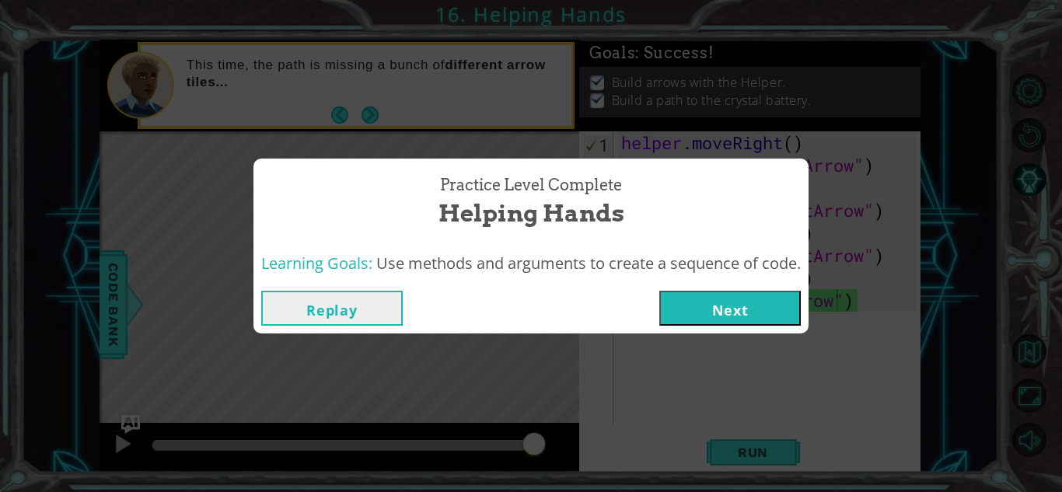
click at [677, 297] on button "Next" at bounding box center [729, 308] width 141 height 35
